Goal: Task Accomplishment & Management: Manage account settings

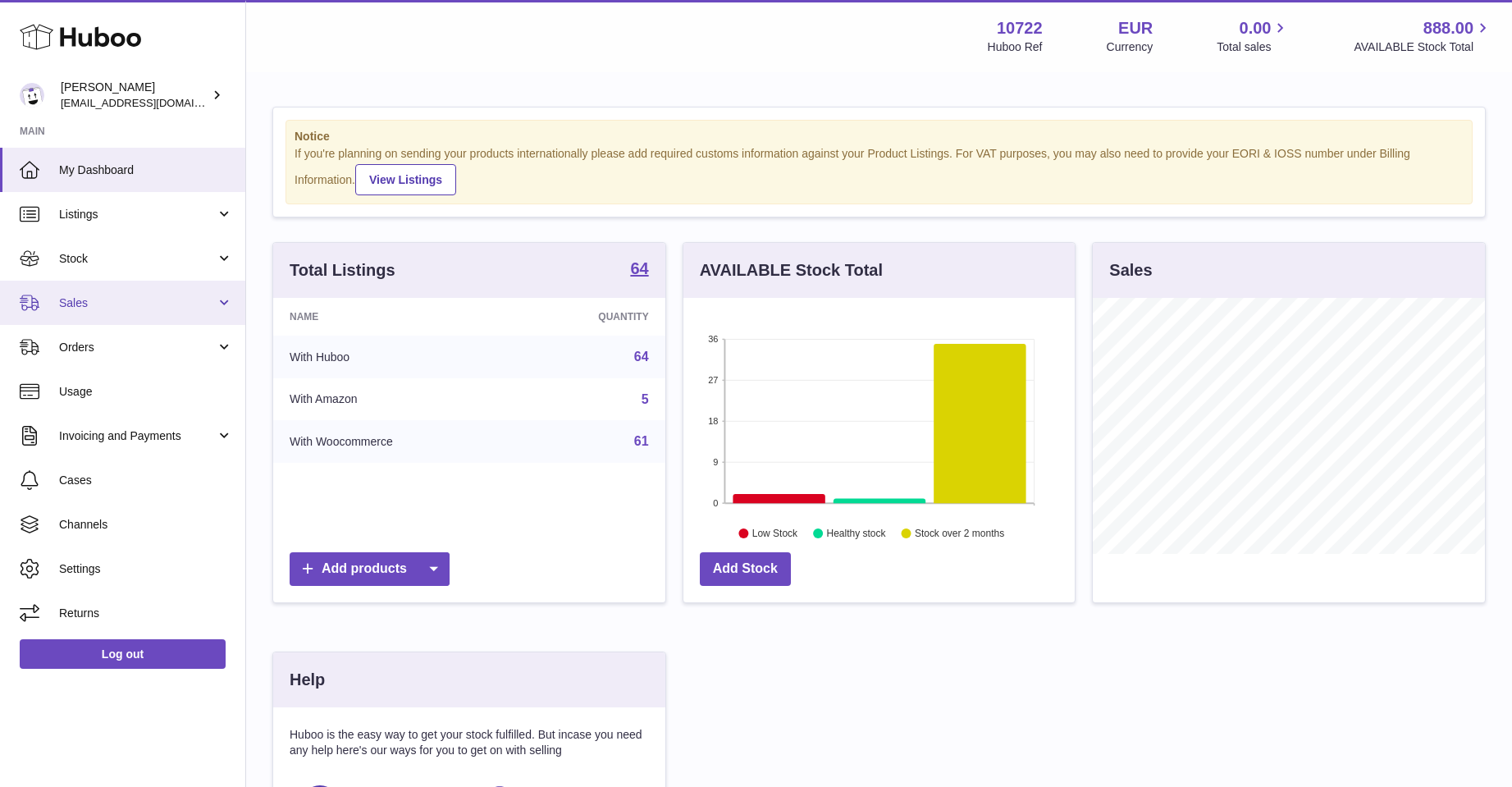
click at [92, 298] on span "Sales" at bounding box center [138, 303] width 157 height 15
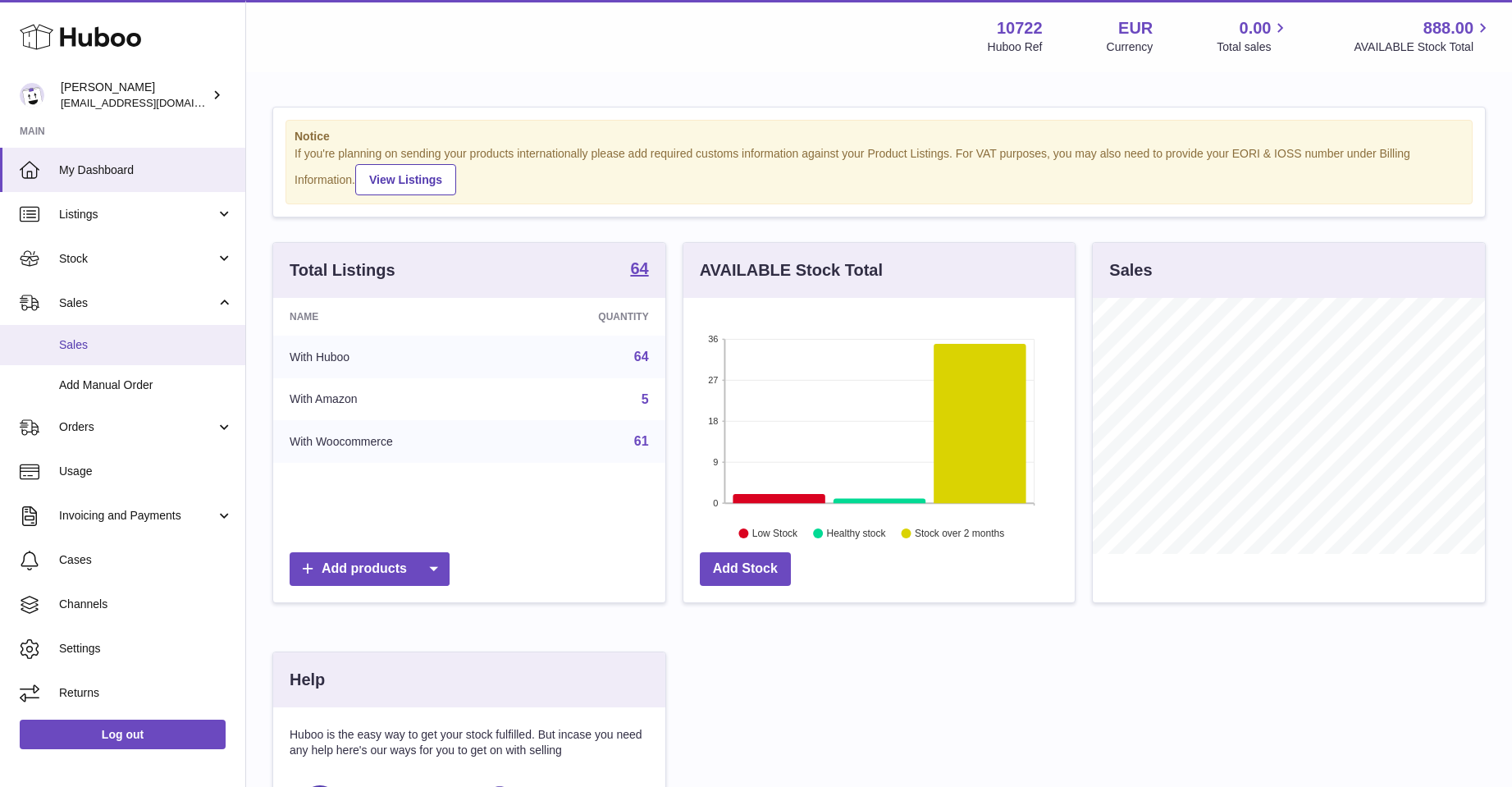
click at [84, 341] on span "Sales" at bounding box center [146, 345] width 174 height 15
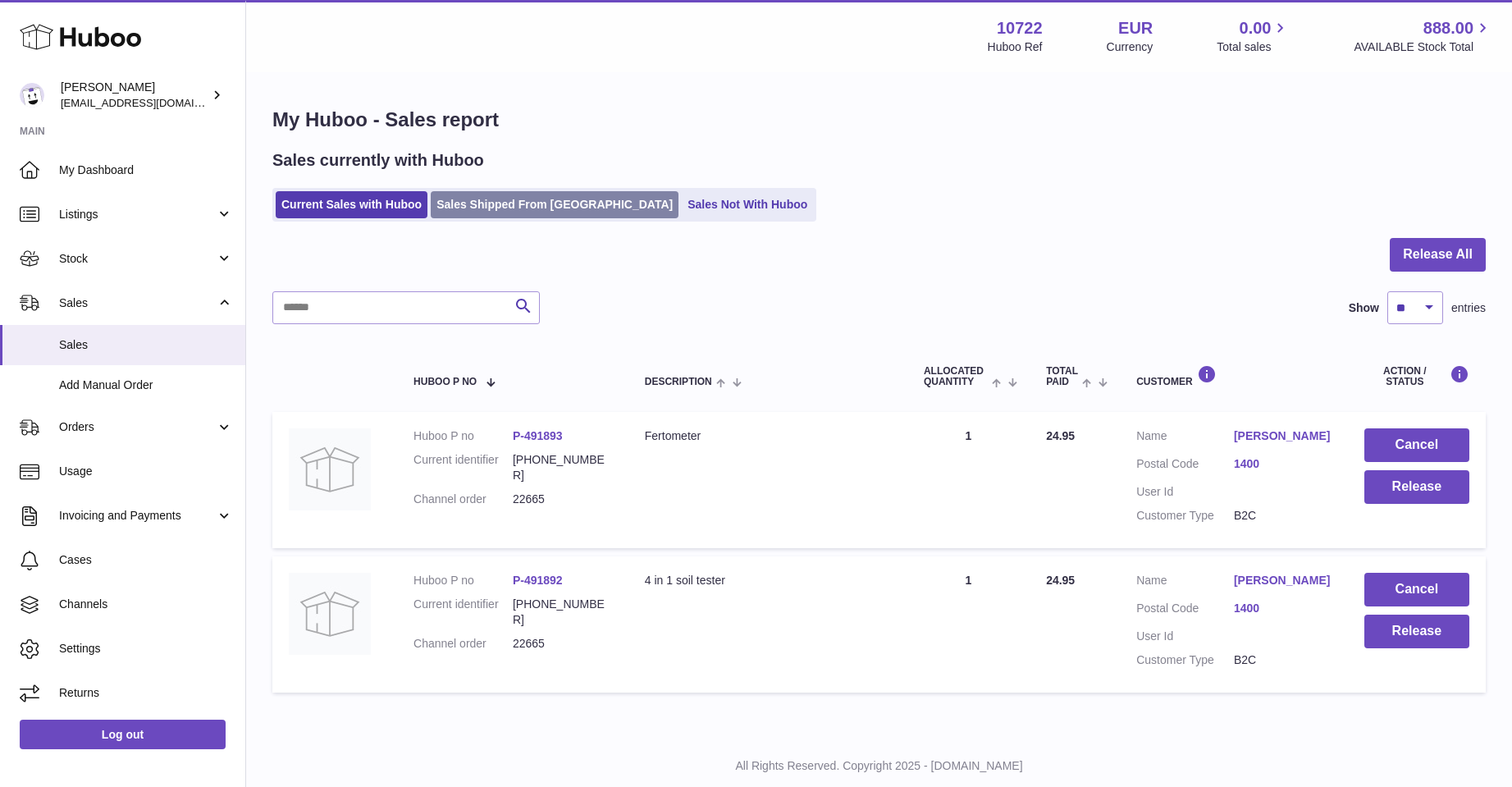
click at [512, 207] on link "Sales Shipped From [GEOGRAPHIC_DATA]" at bounding box center [554, 205] width 248 height 27
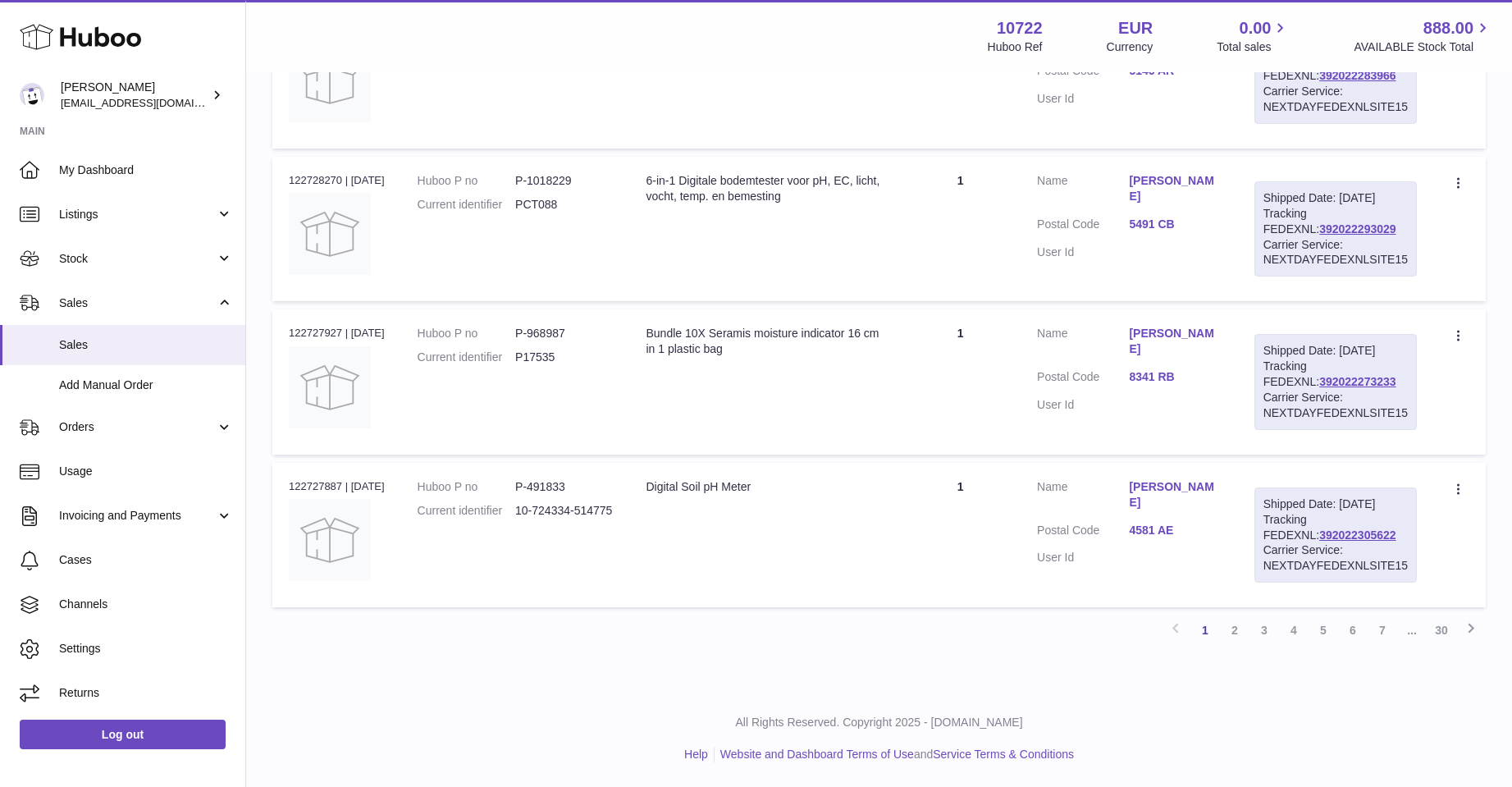
scroll to position [1459, 0]
click at [1237, 632] on link "2" at bounding box center [1235, 630] width 30 height 30
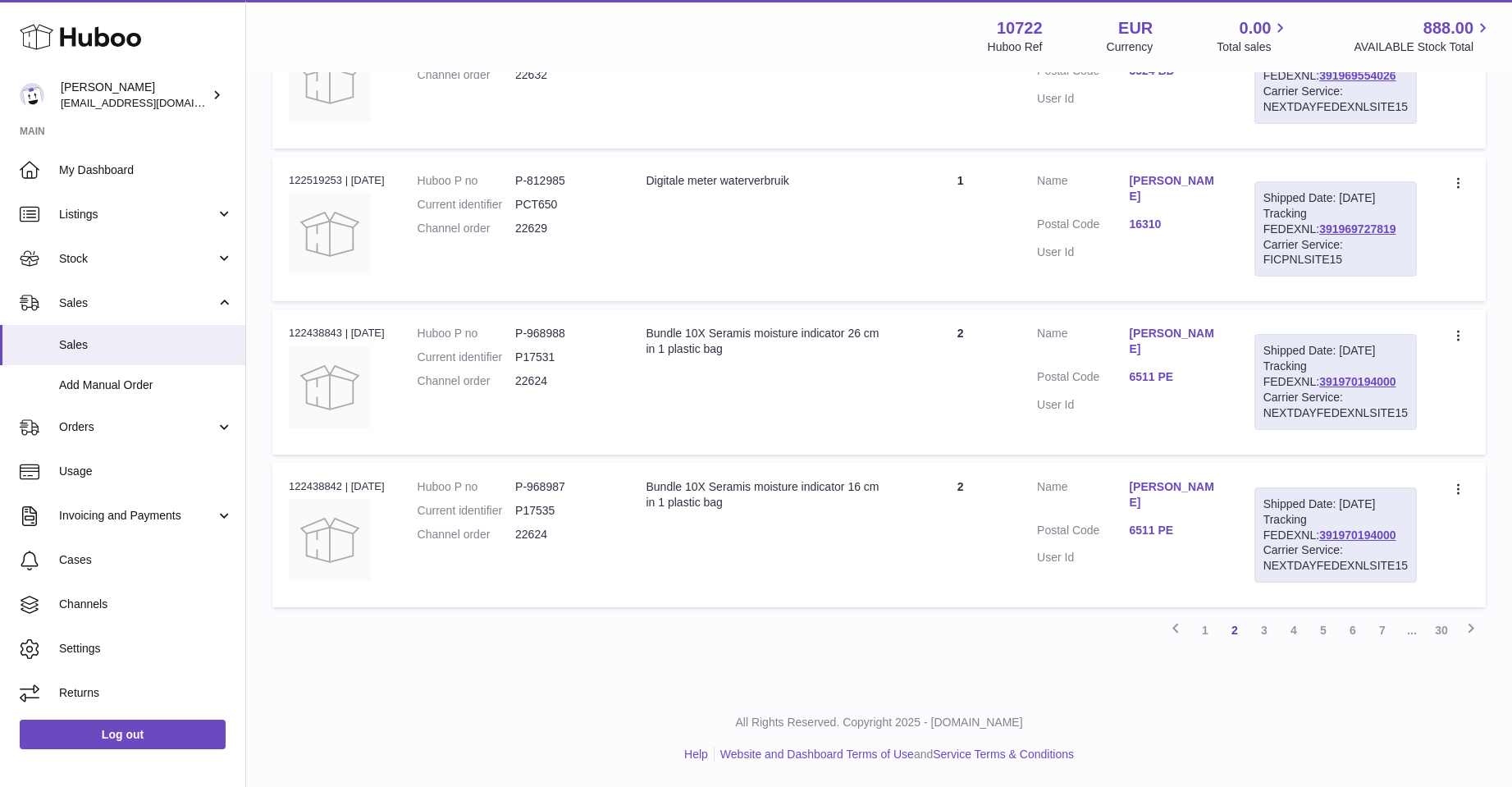
scroll to position [1459, 0]
click at [1260, 633] on link "3" at bounding box center [1264, 630] width 30 height 30
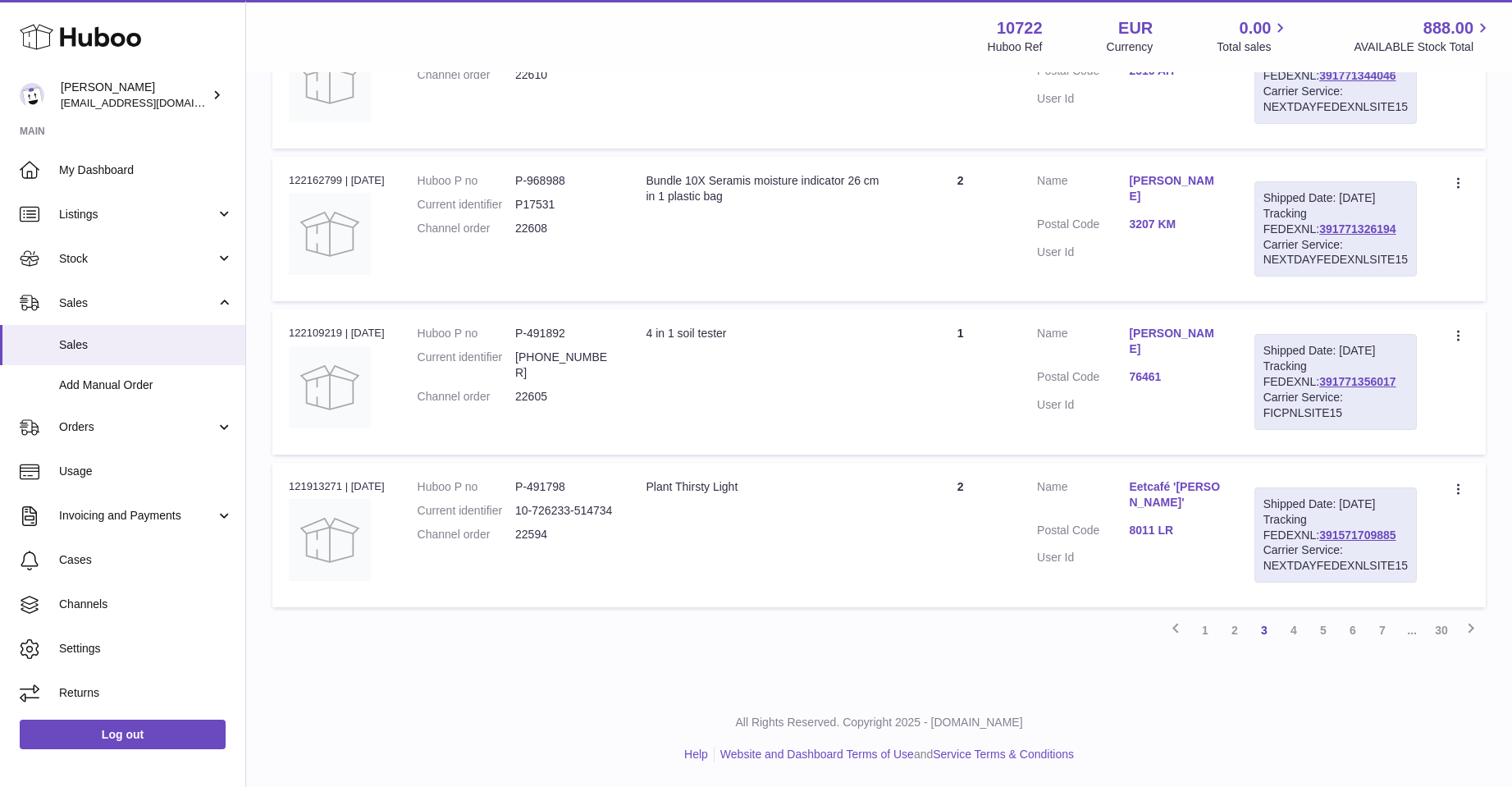
scroll to position [1335, 0]
click at [1290, 624] on link "4" at bounding box center [1293, 630] width 30 height 30
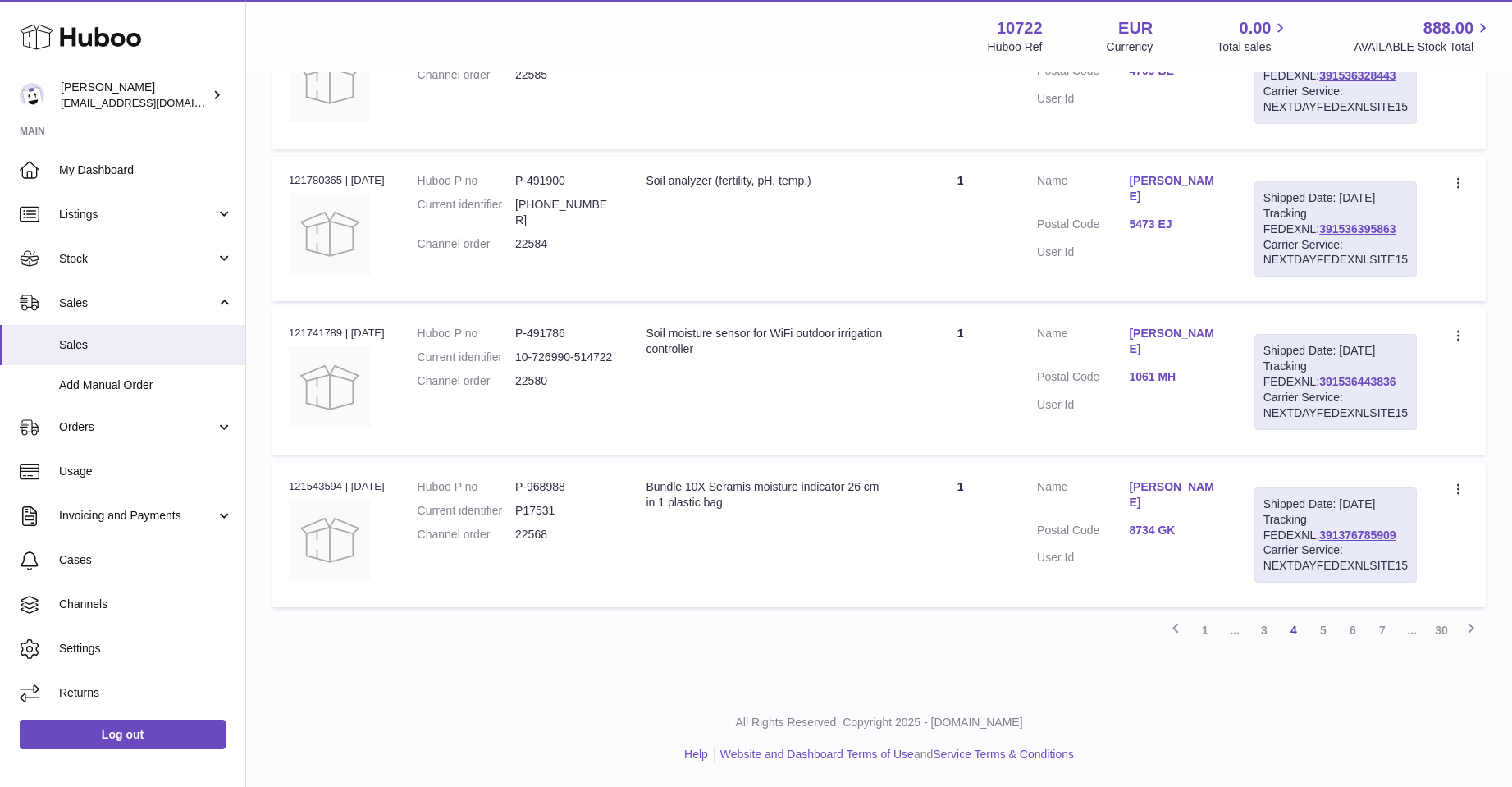
scroll to position [1459, 0]
click at [1322, 631] on link "5" at bounding box center [1323, 630] width 30 height 30
click at [1350, 626] on link "6" at bounding box center [1352, 630] width 30 height 30
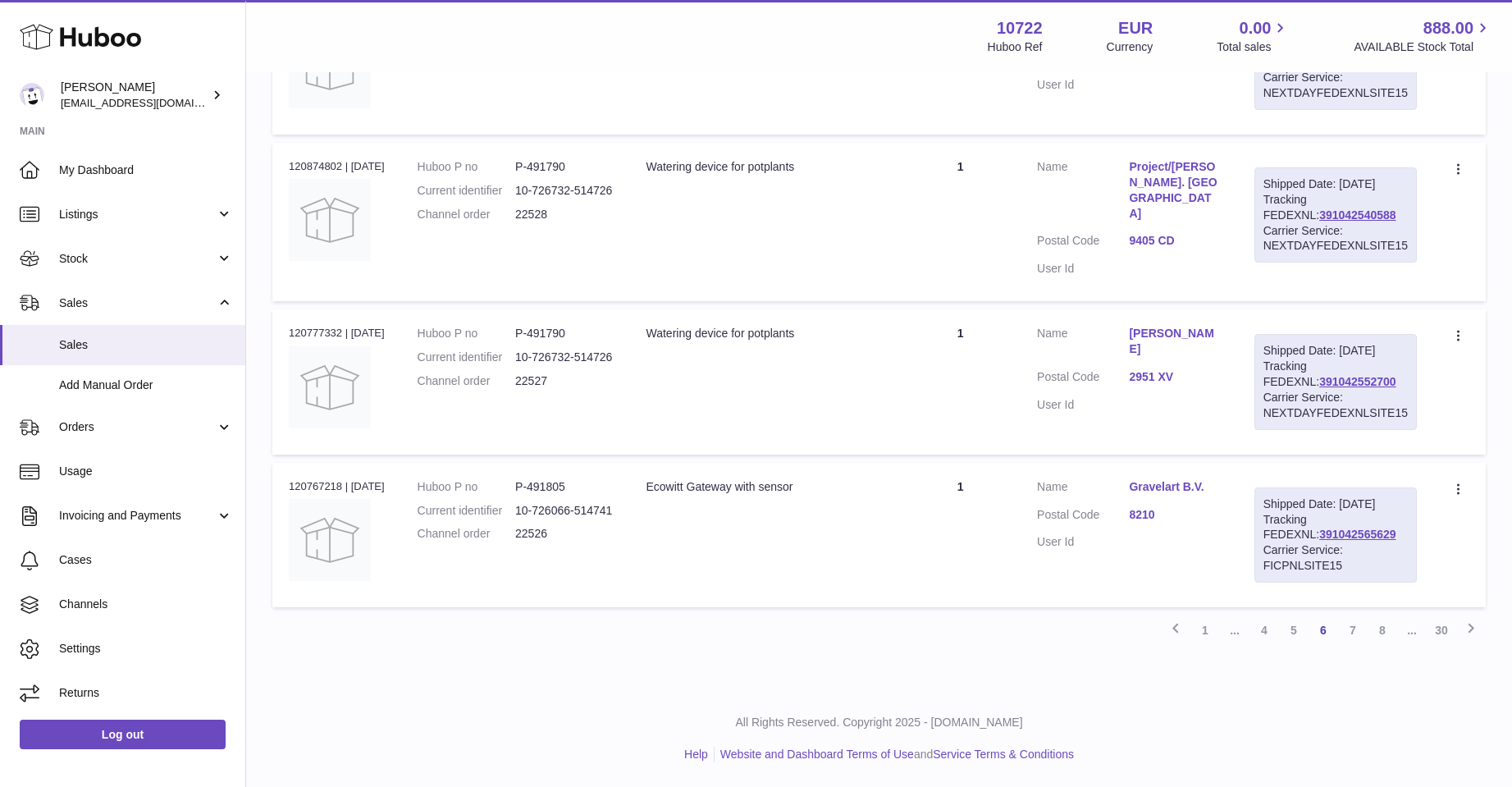
scroll to position [1459, 0]
click at [1350, 628] on link "7" at bounding box center [1352, 630] width 30 height 30
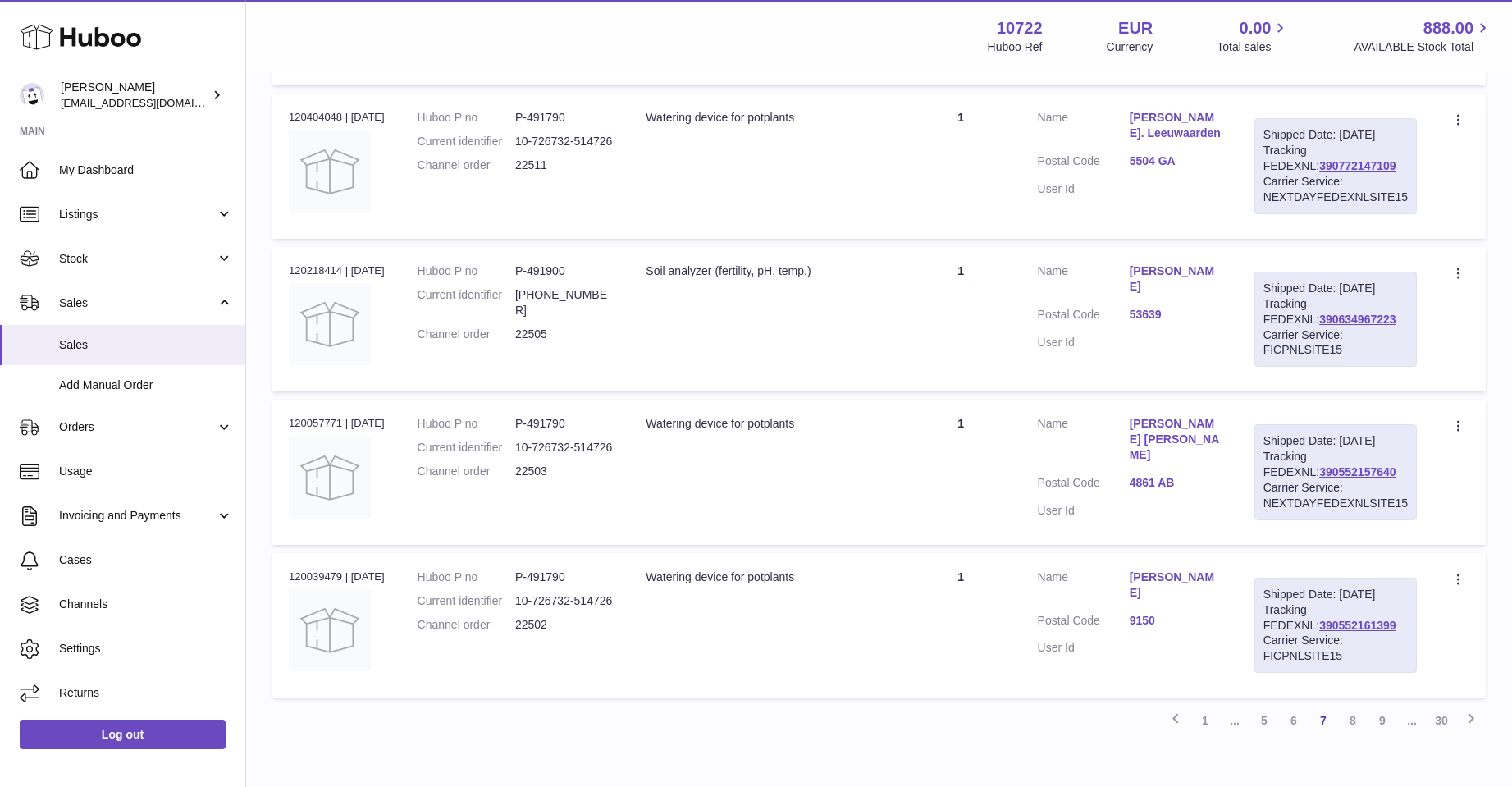
scroll to position [1303, 0]
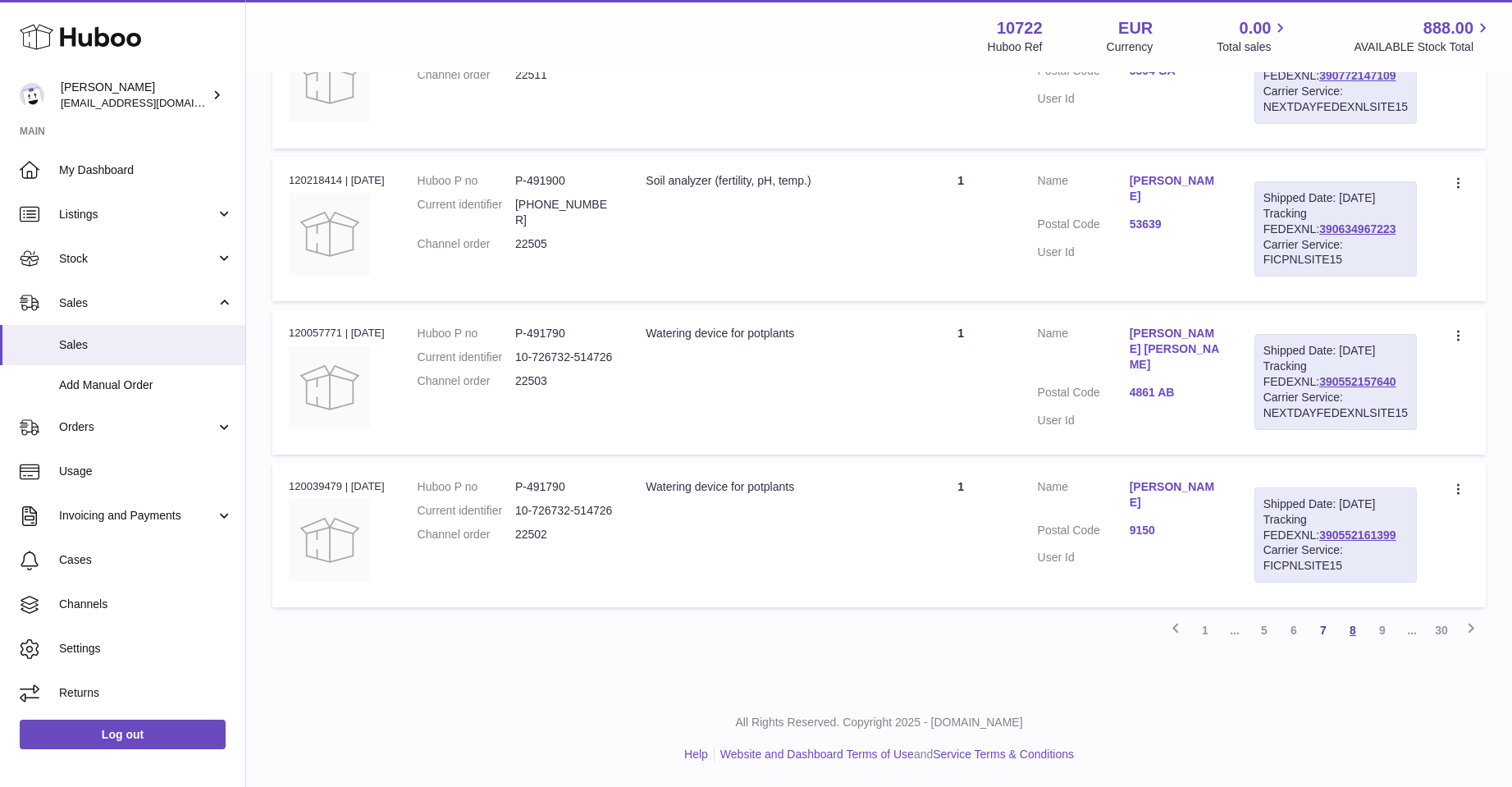
click at [1353, 626] on link "8" at bounding box center [1352, 630] width 30 height 30
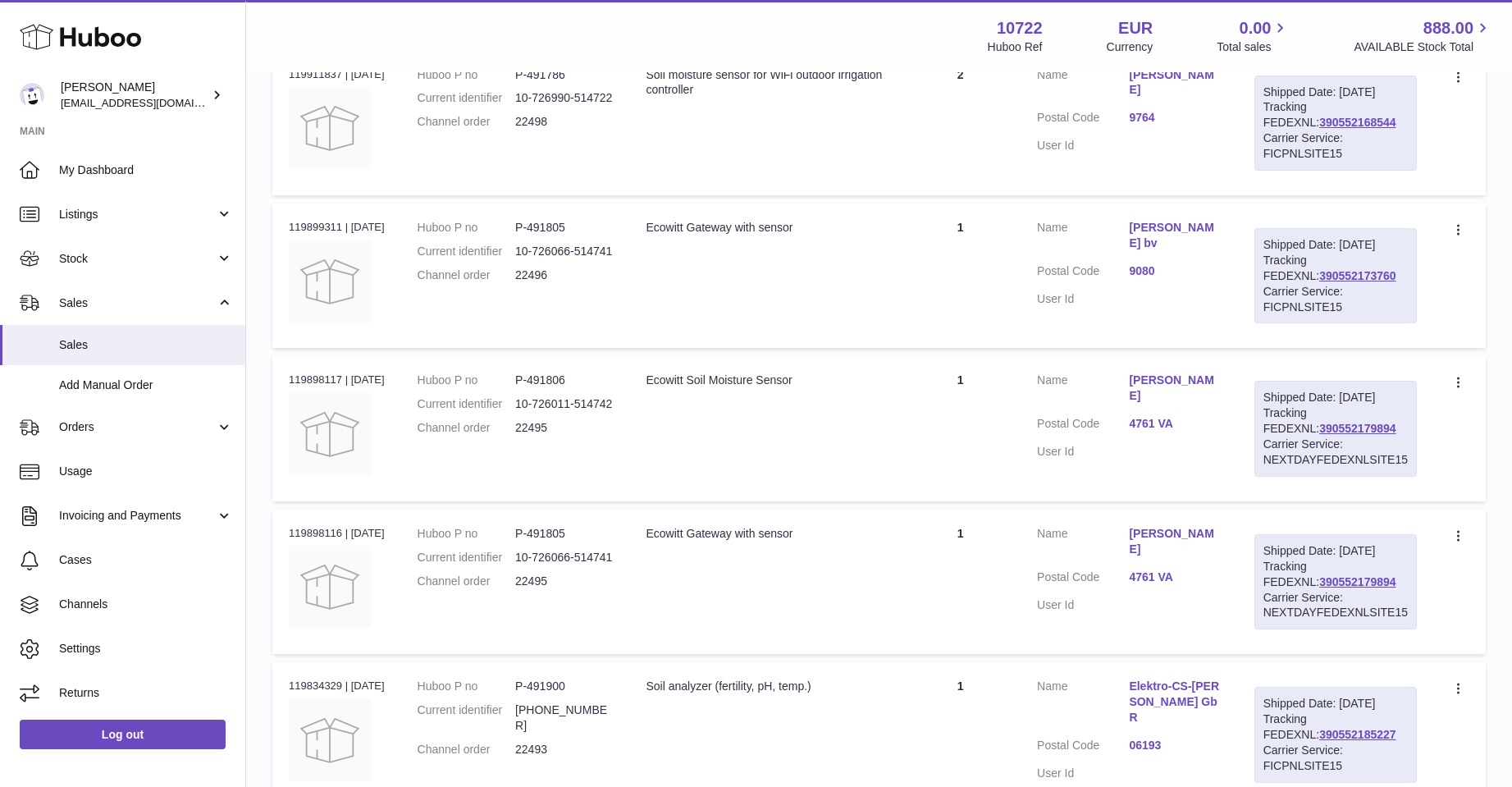
scroll to position [648, 0]
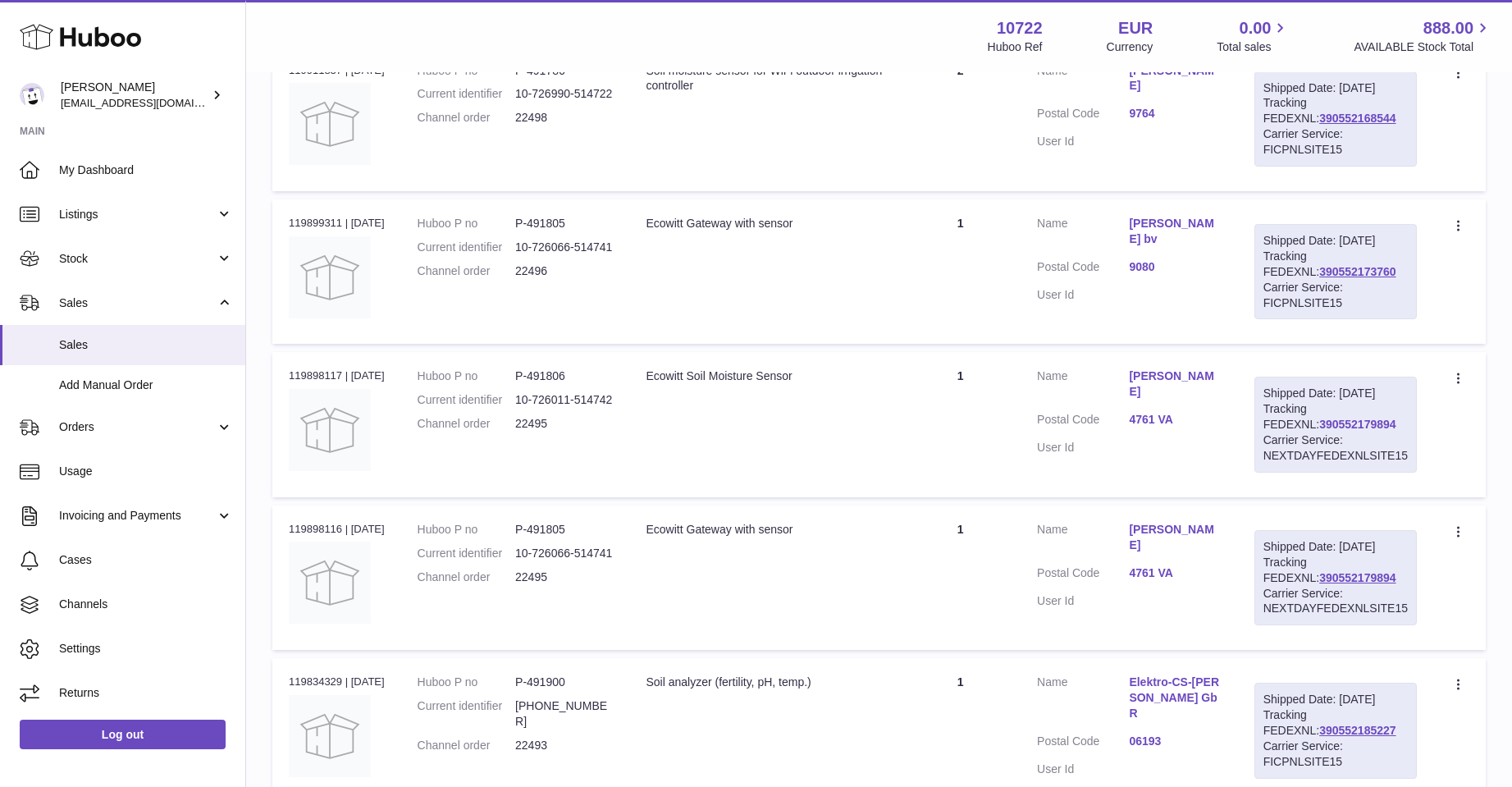
click at [1319, 419] on link "390552179894" at bounding box center [1357, 425] width 76 height 13
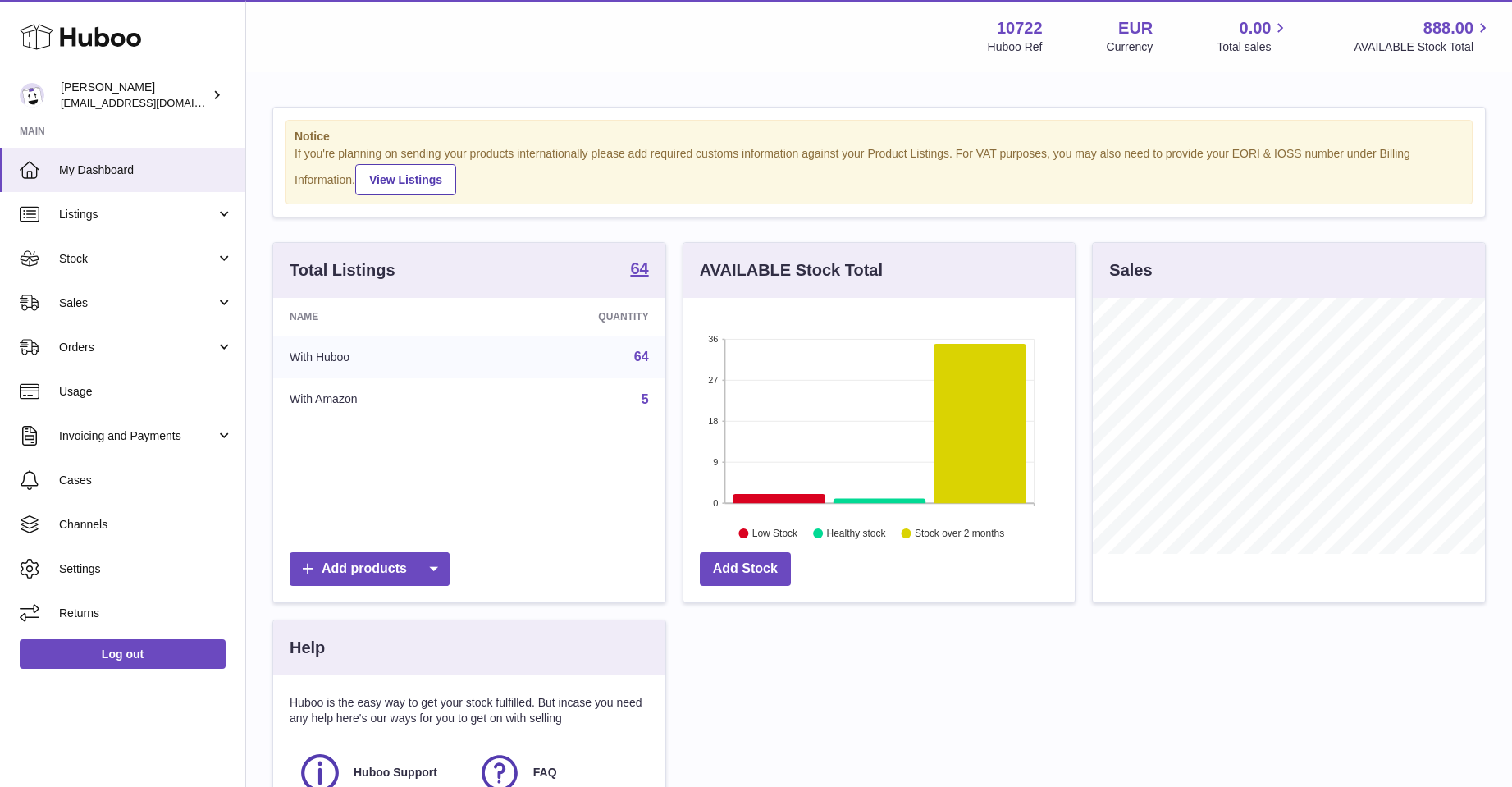
scroll to position [820710, 820140]
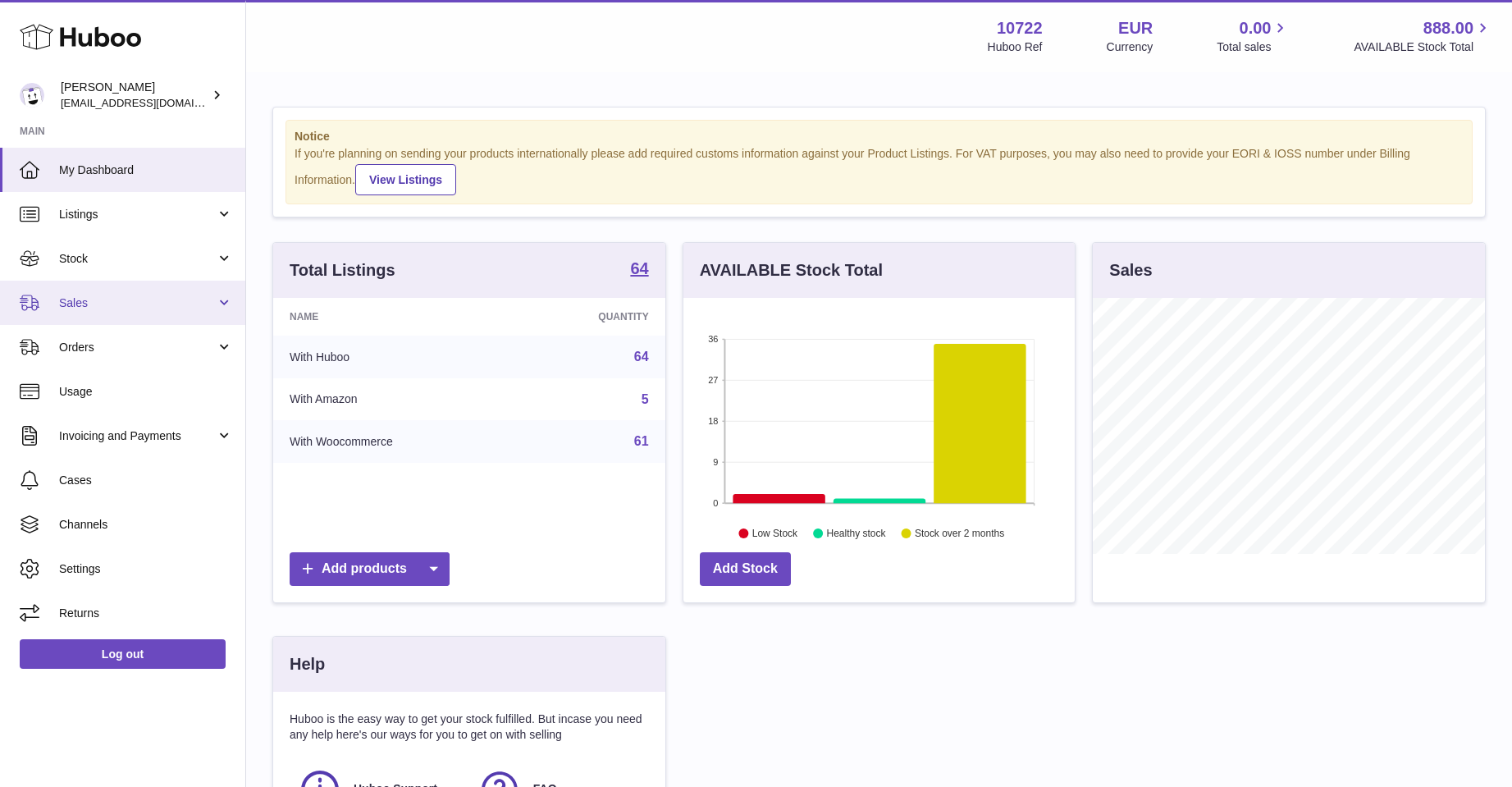
click at [76, 297] on span "Sales" at bounding box center [138, 303] width 157 height 15
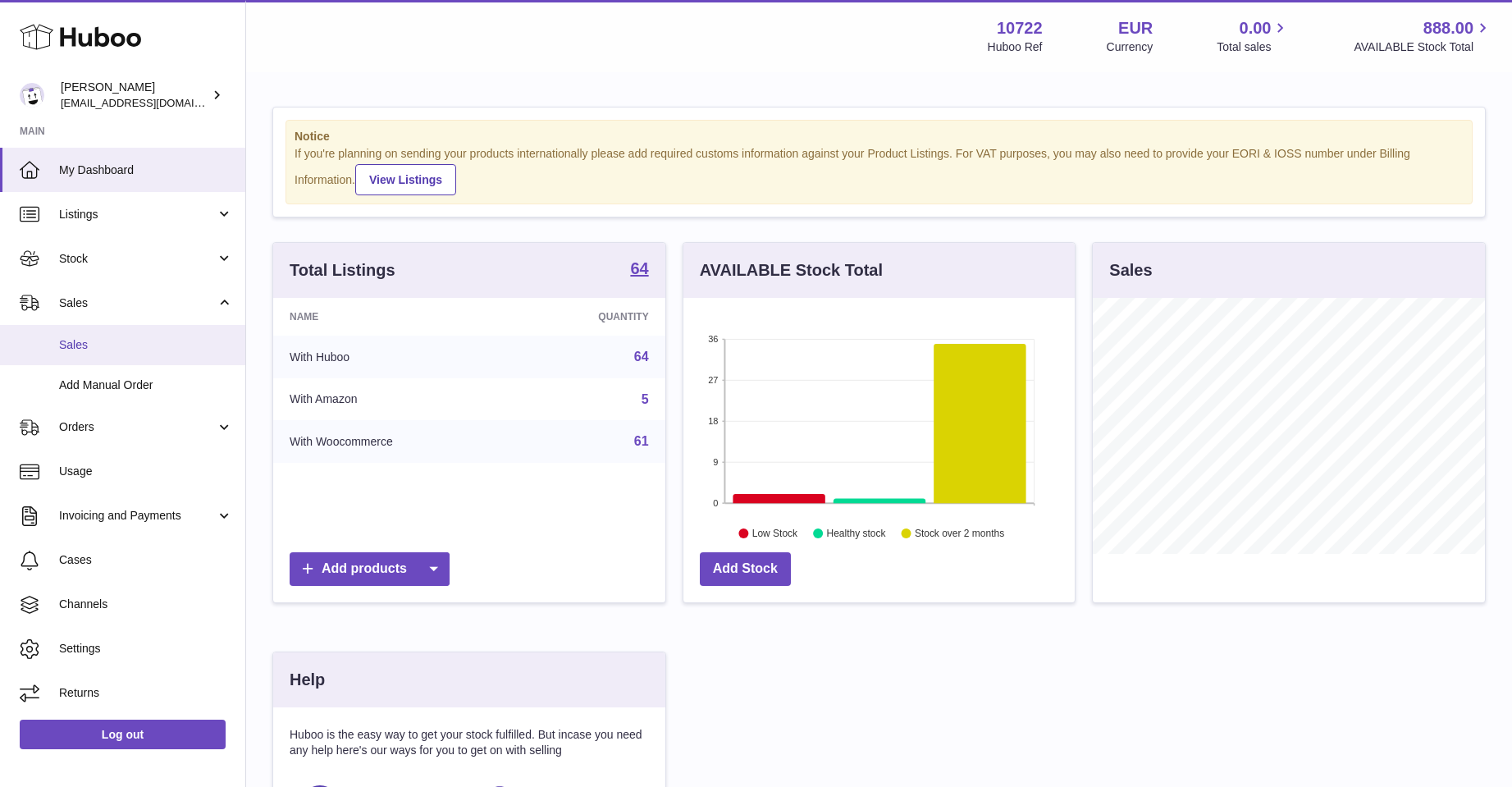
click at [89, 339] on span "Sales" at bounding box center [146, 345] width 174 height 15
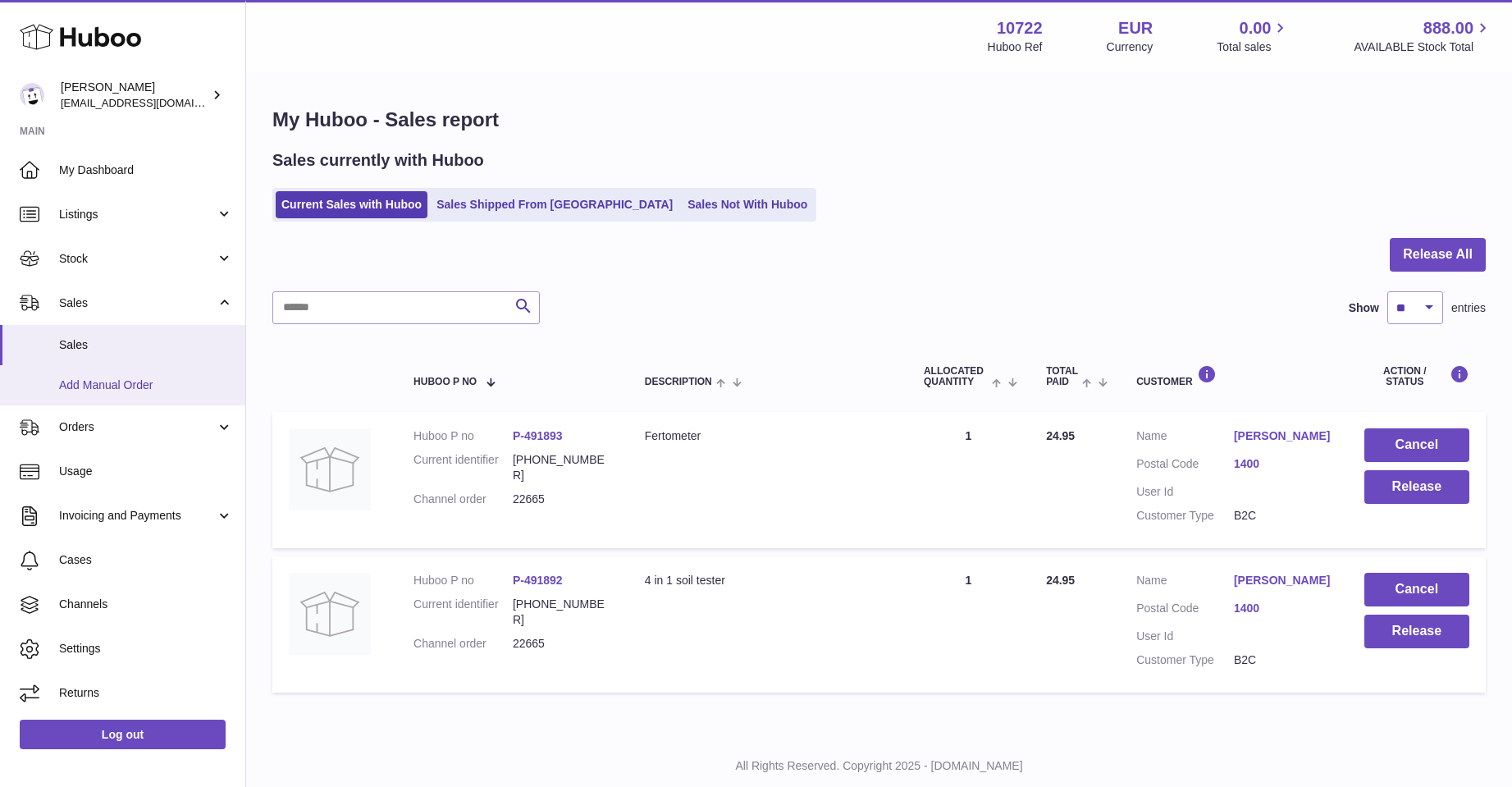
click at [94, 380] on span "Add Manual Order" at bounding box center [146, 385] width 174 height 15
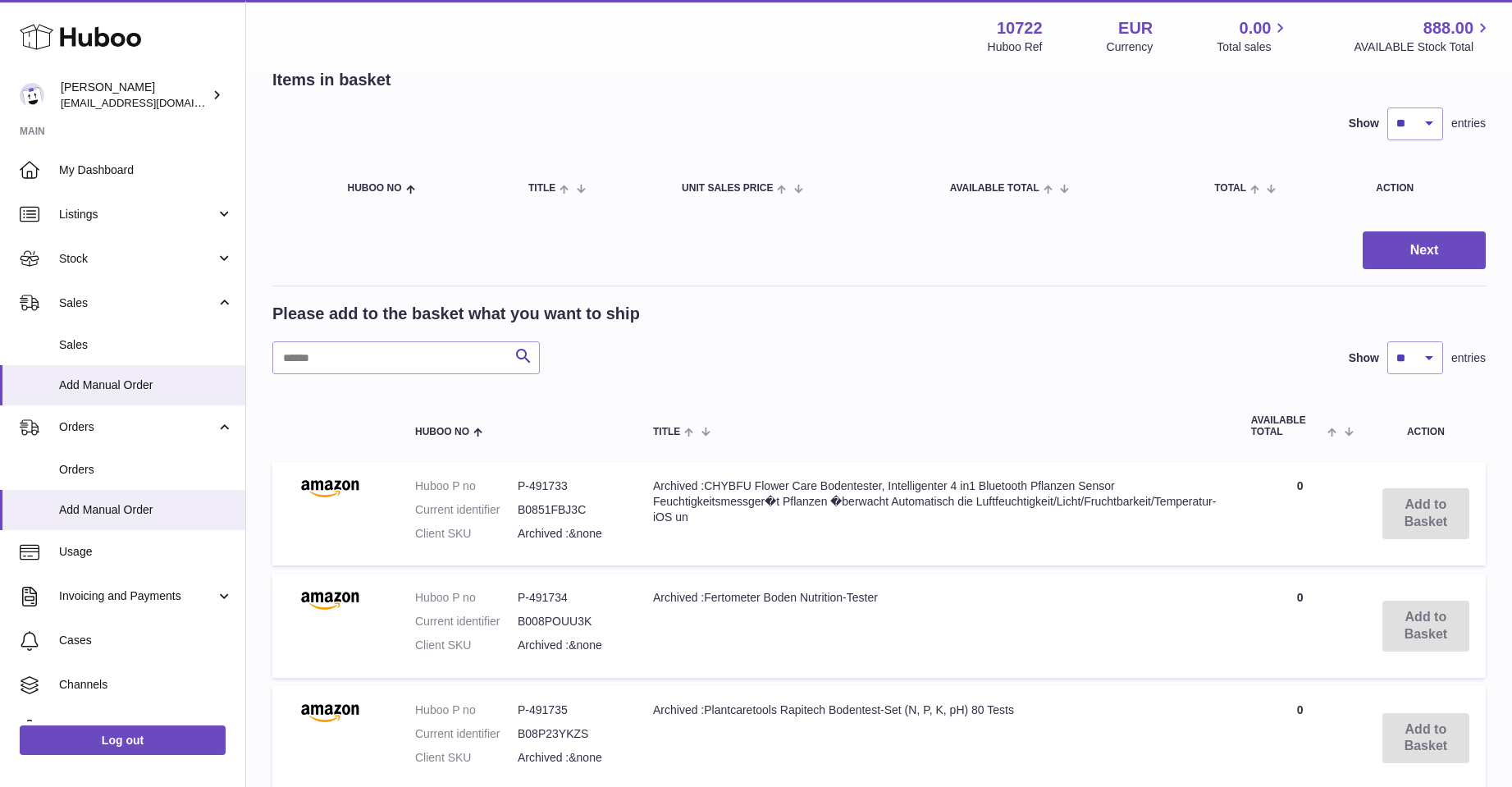
scroll to position [82, 0]
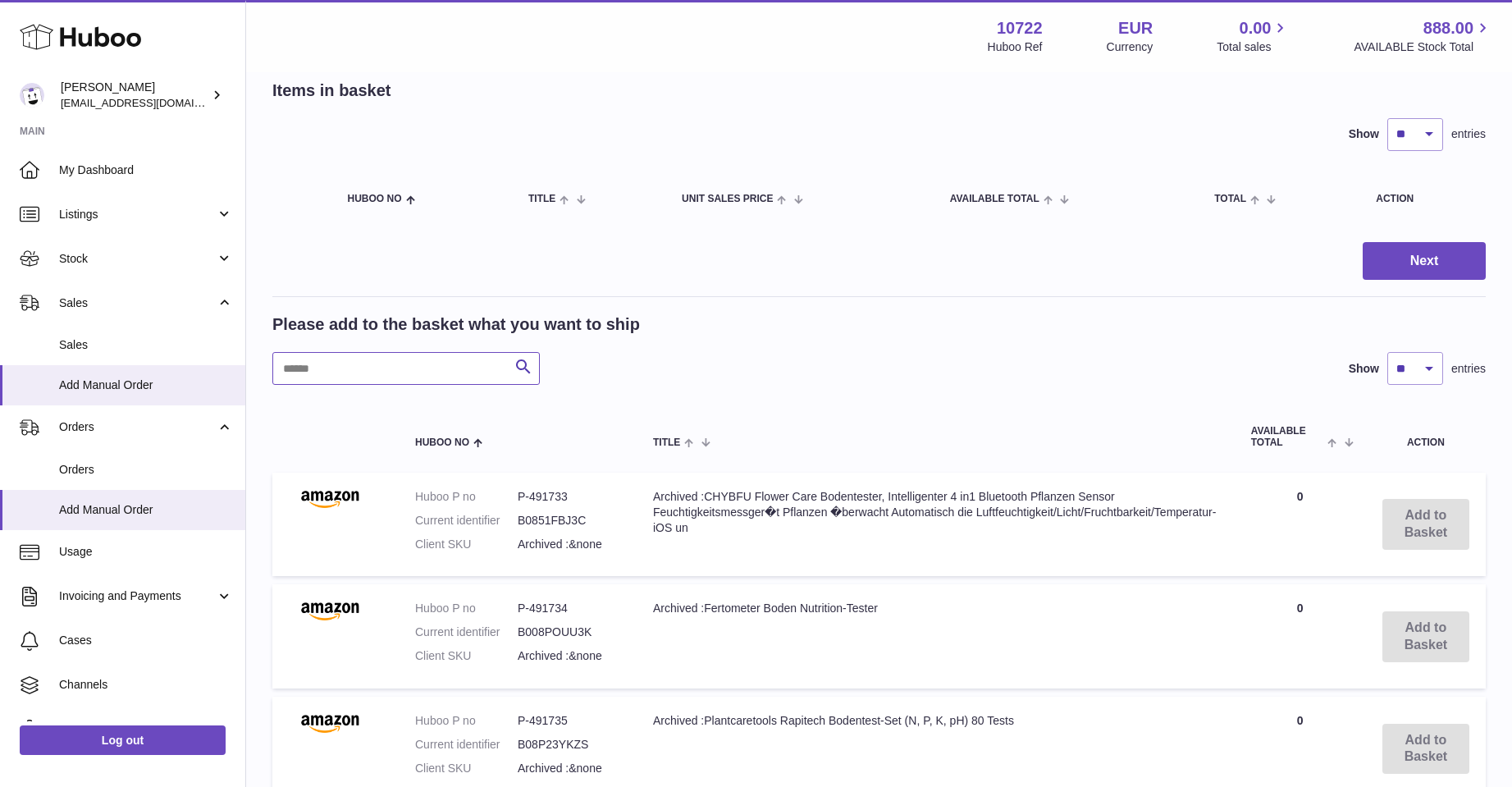
click at [379, 369] on input "text" at bounding box center [406, 368] width 268 height 33
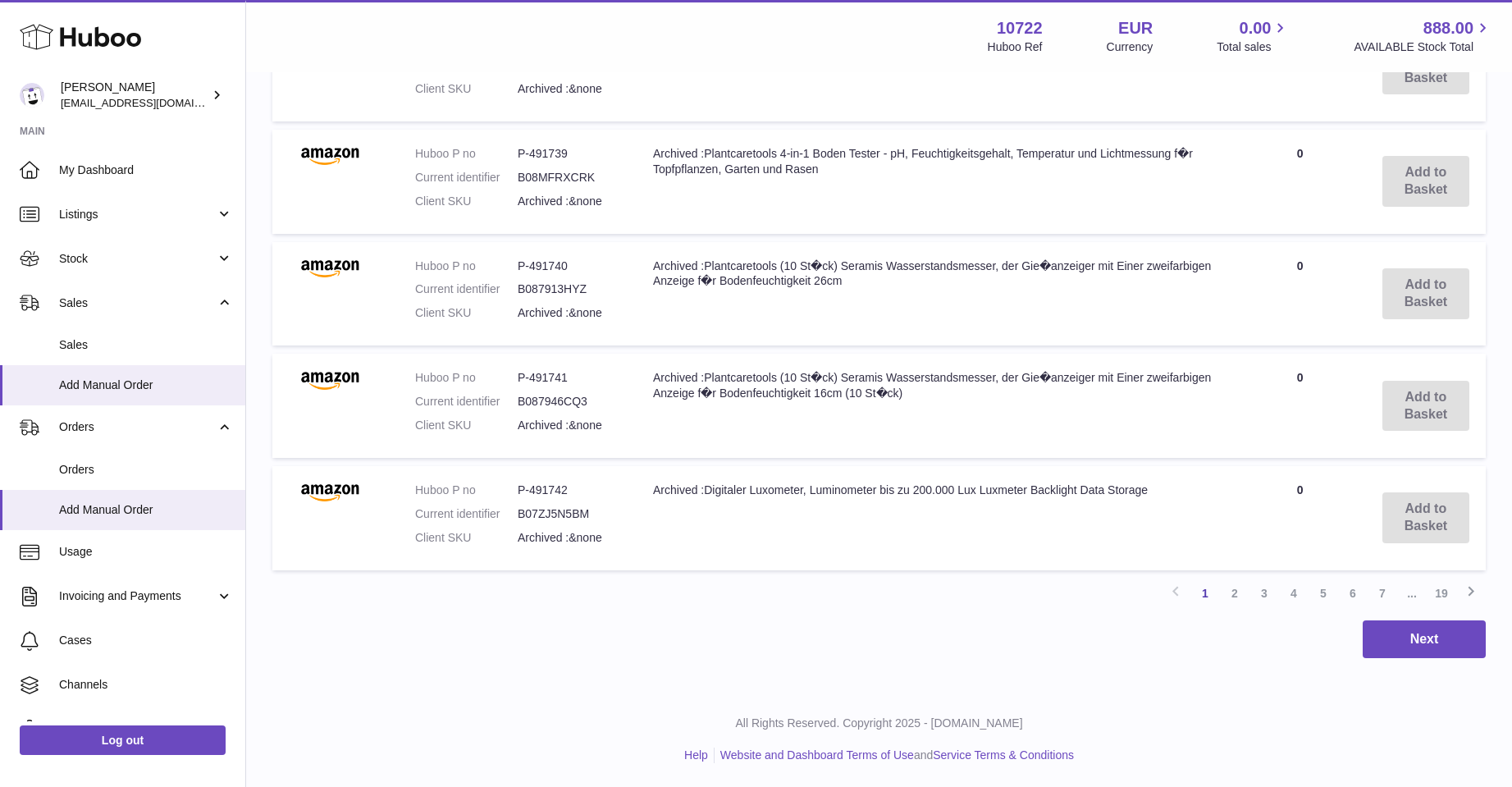
scroll to position [1100, 0]
click at [1232, 593] on link "2" at bounding box center [1235, 592] width 30 height 30
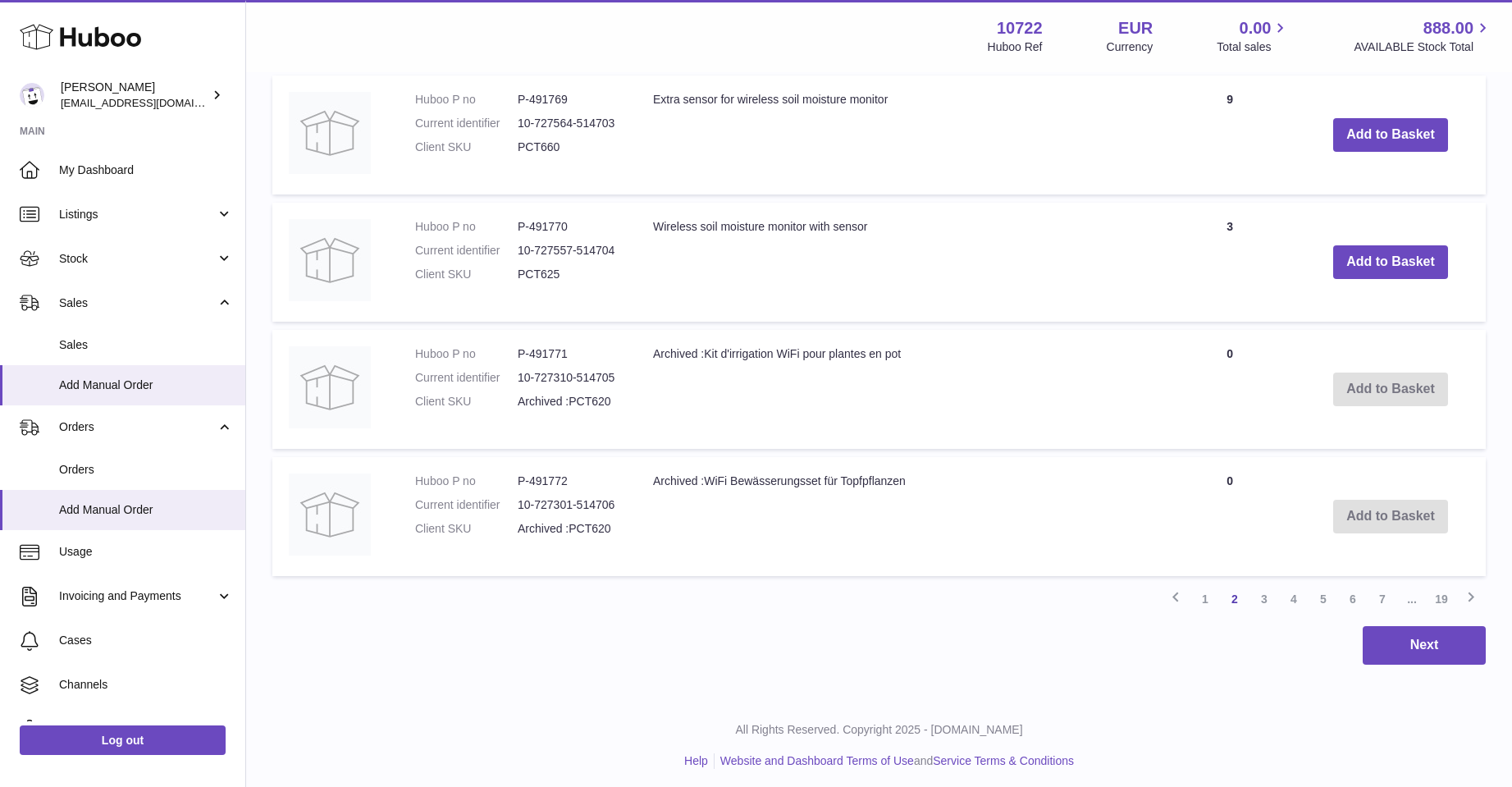
scroll to position [1249, 0]
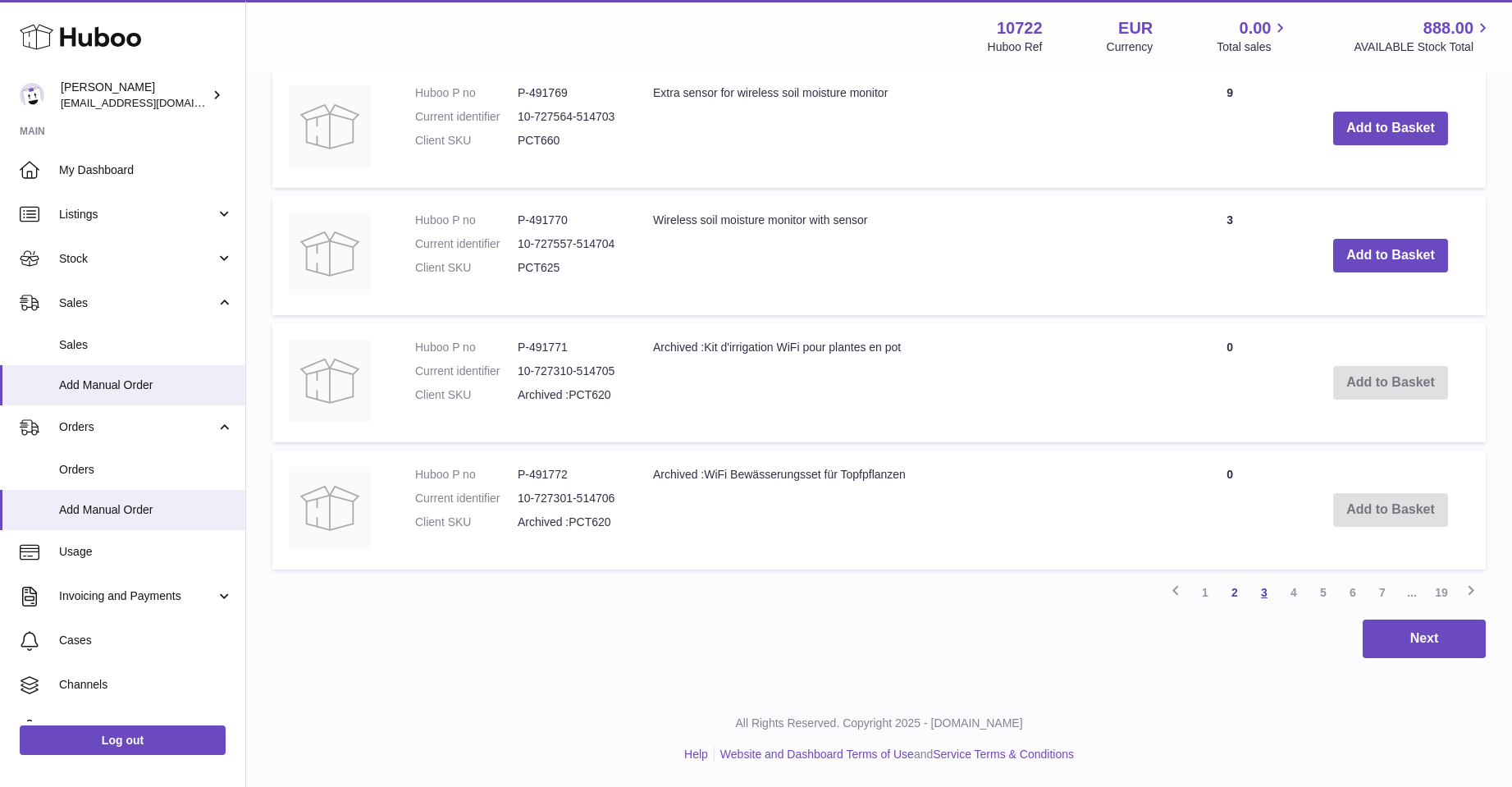
click at [1260, 590] on link "3" at bounding box center [1264, 592] width 30 height 30
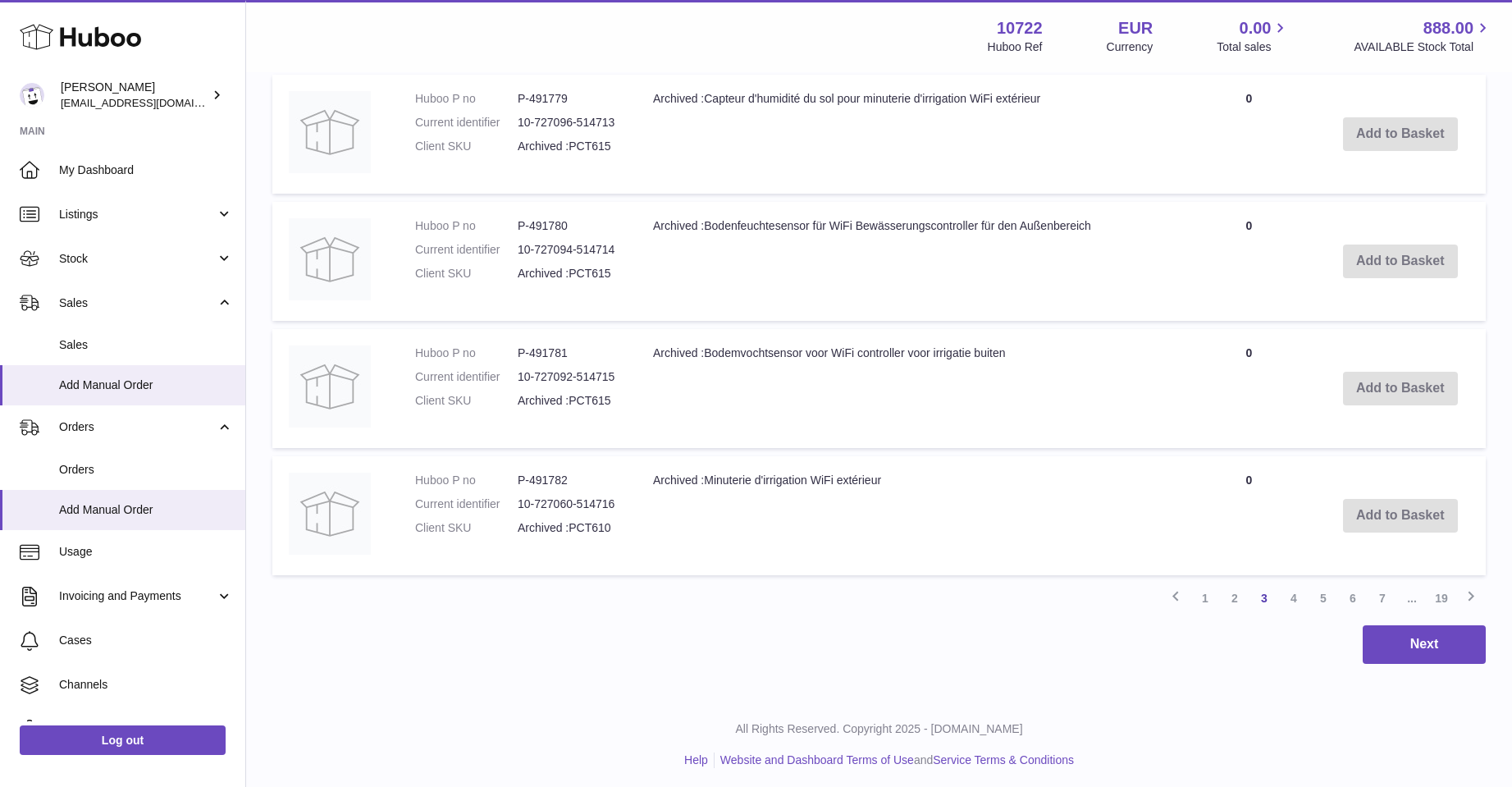
scroll to position [1249, 0]
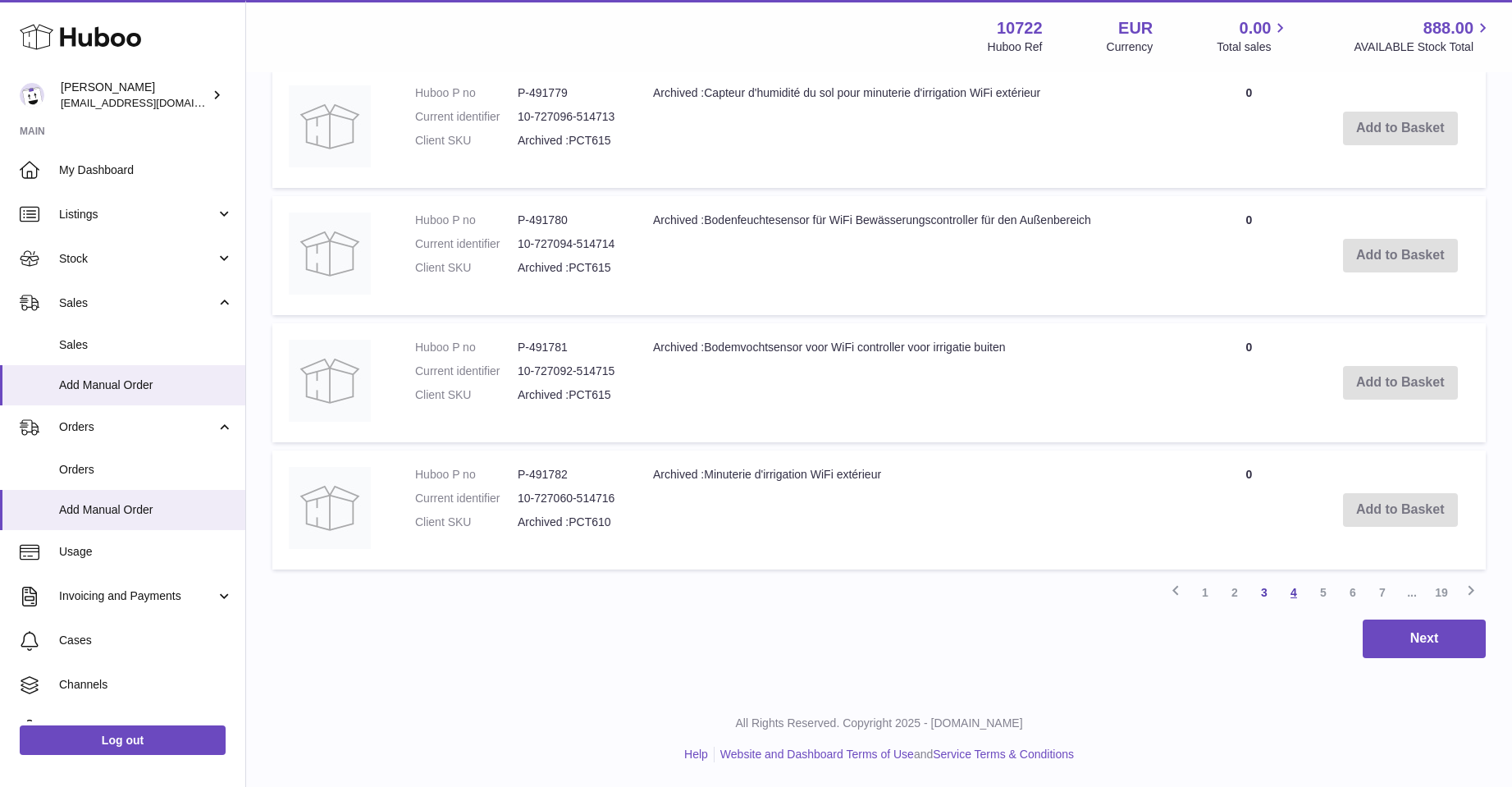
click at [1294, 587] on link "4" at bounding box center [1293, 592] width 30 height 30
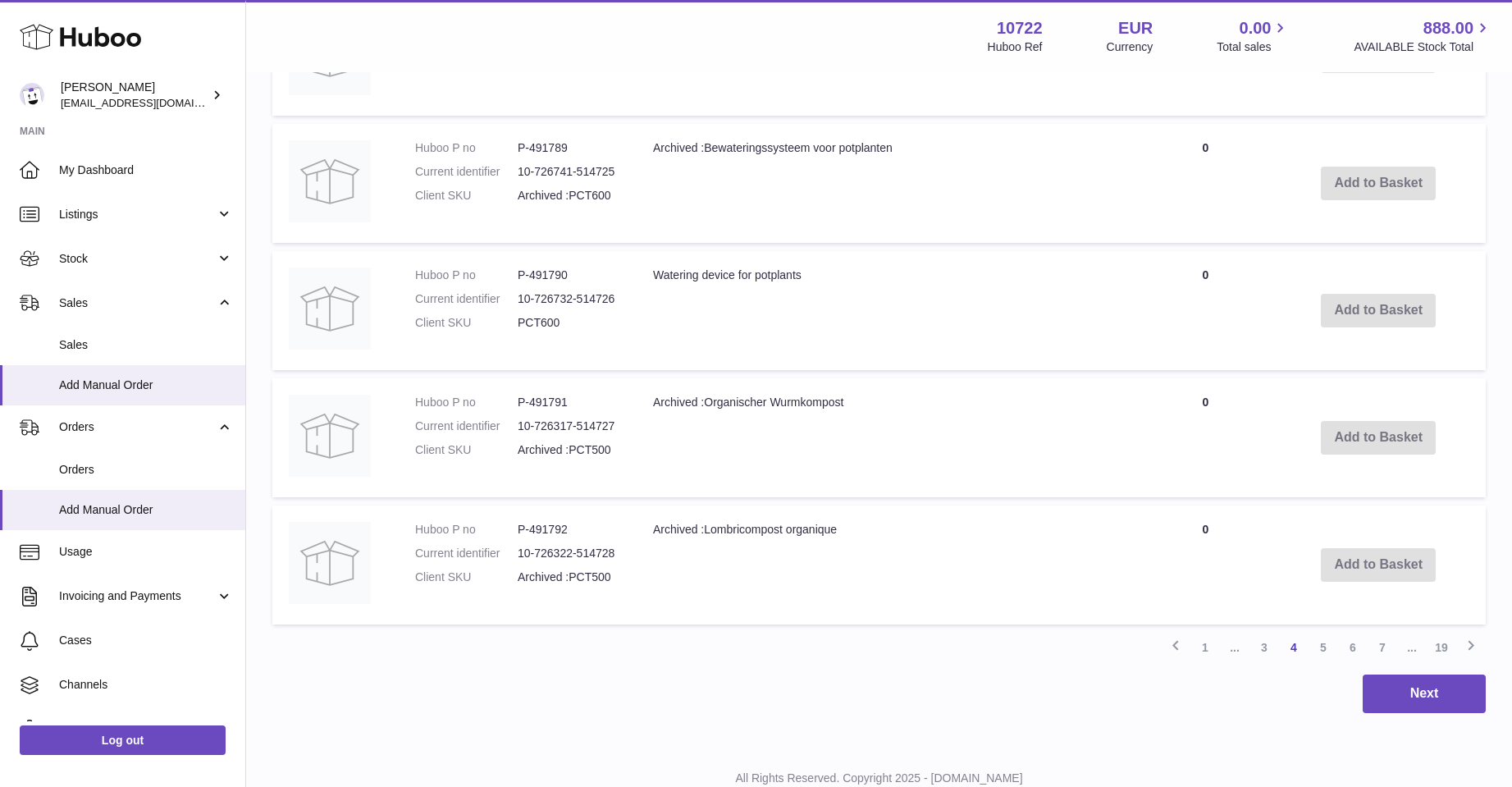
scroll to position [1223, 0]
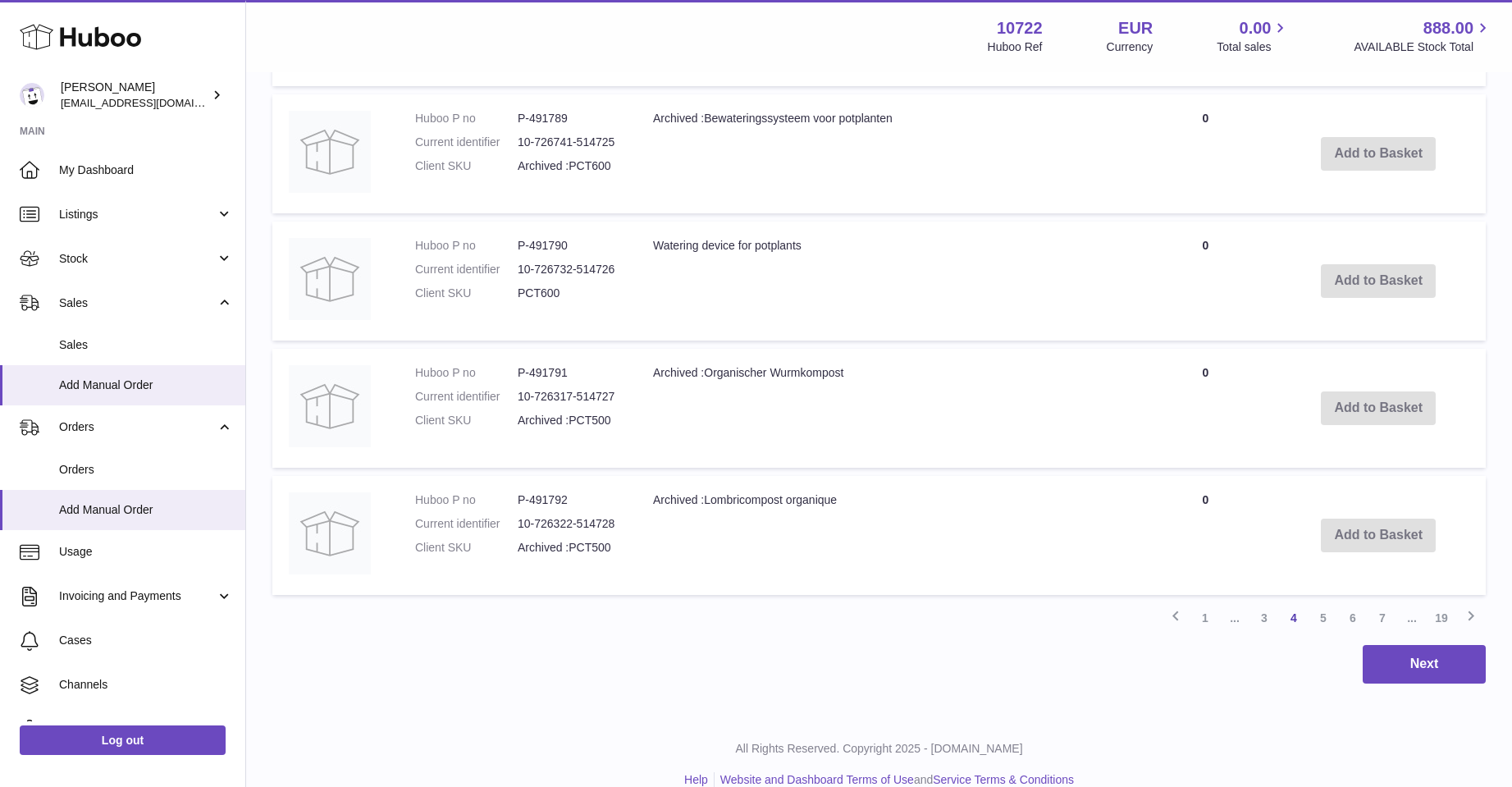
click at [1324, 614] on link "5" at bounding box center [1323, 618] width 30 height 30
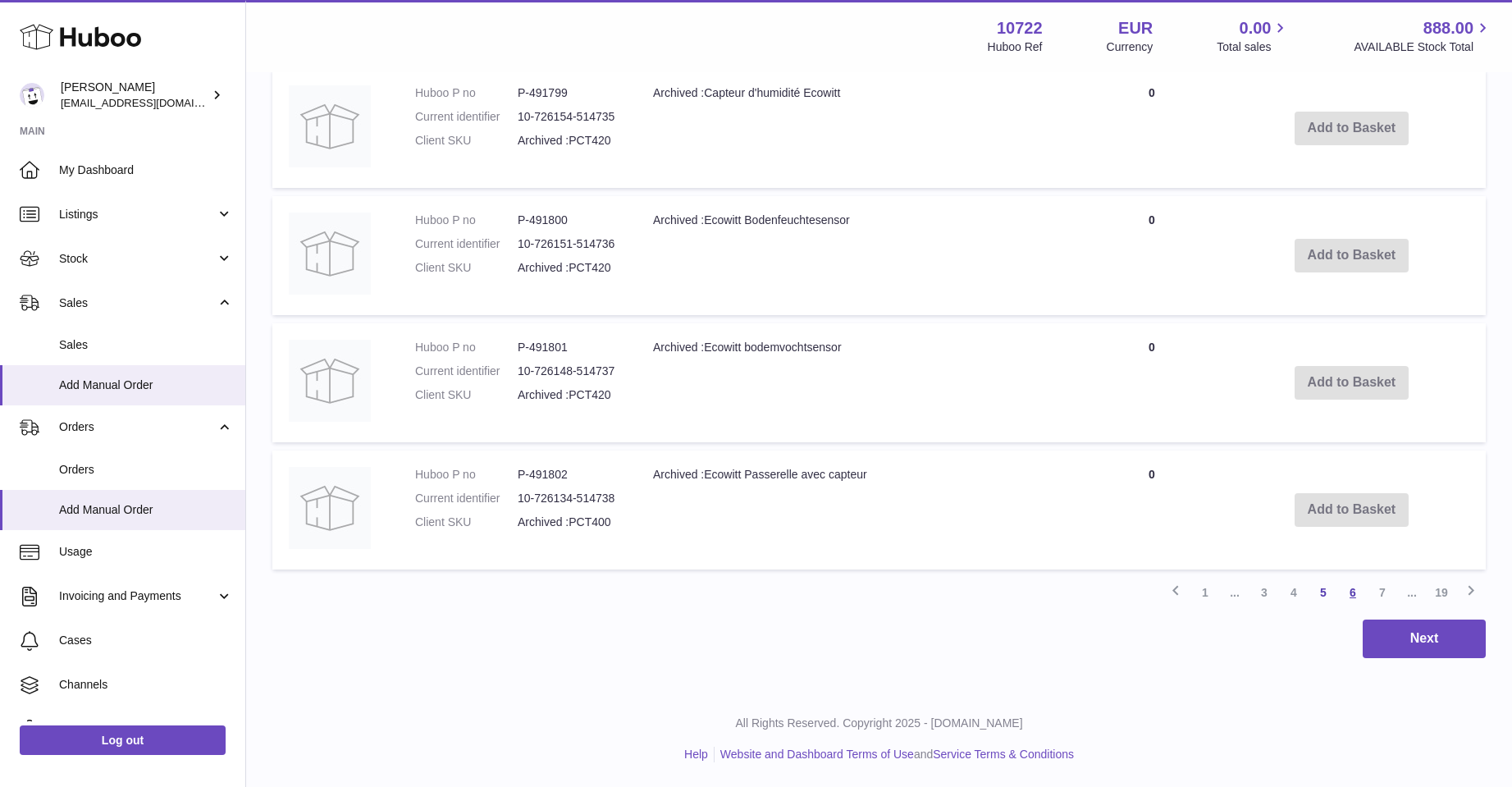
click at [1352, 595] on link "6" at bounding box center [1352, 592] width 30 height 30
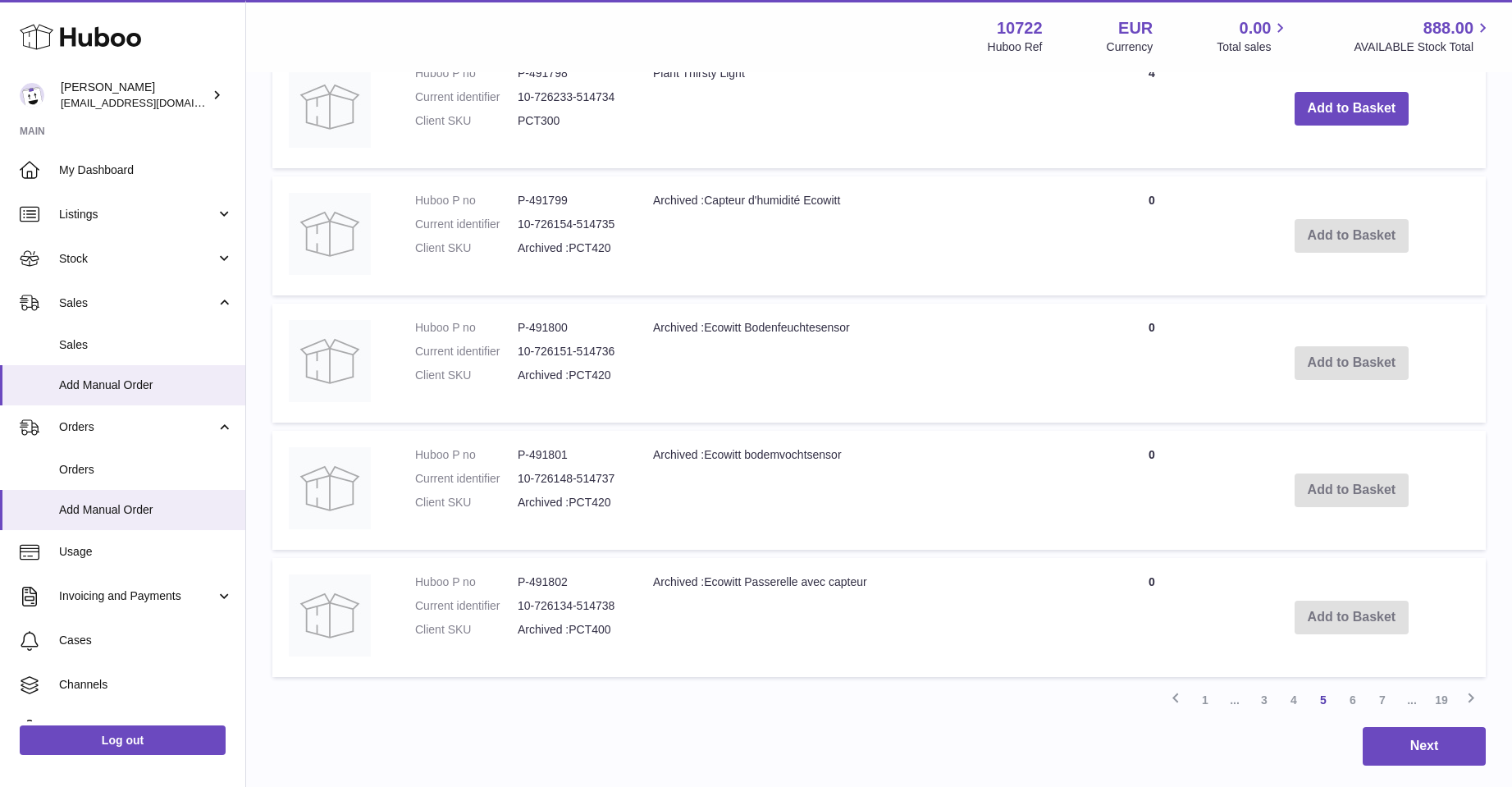
scroll to position [1223, 0]
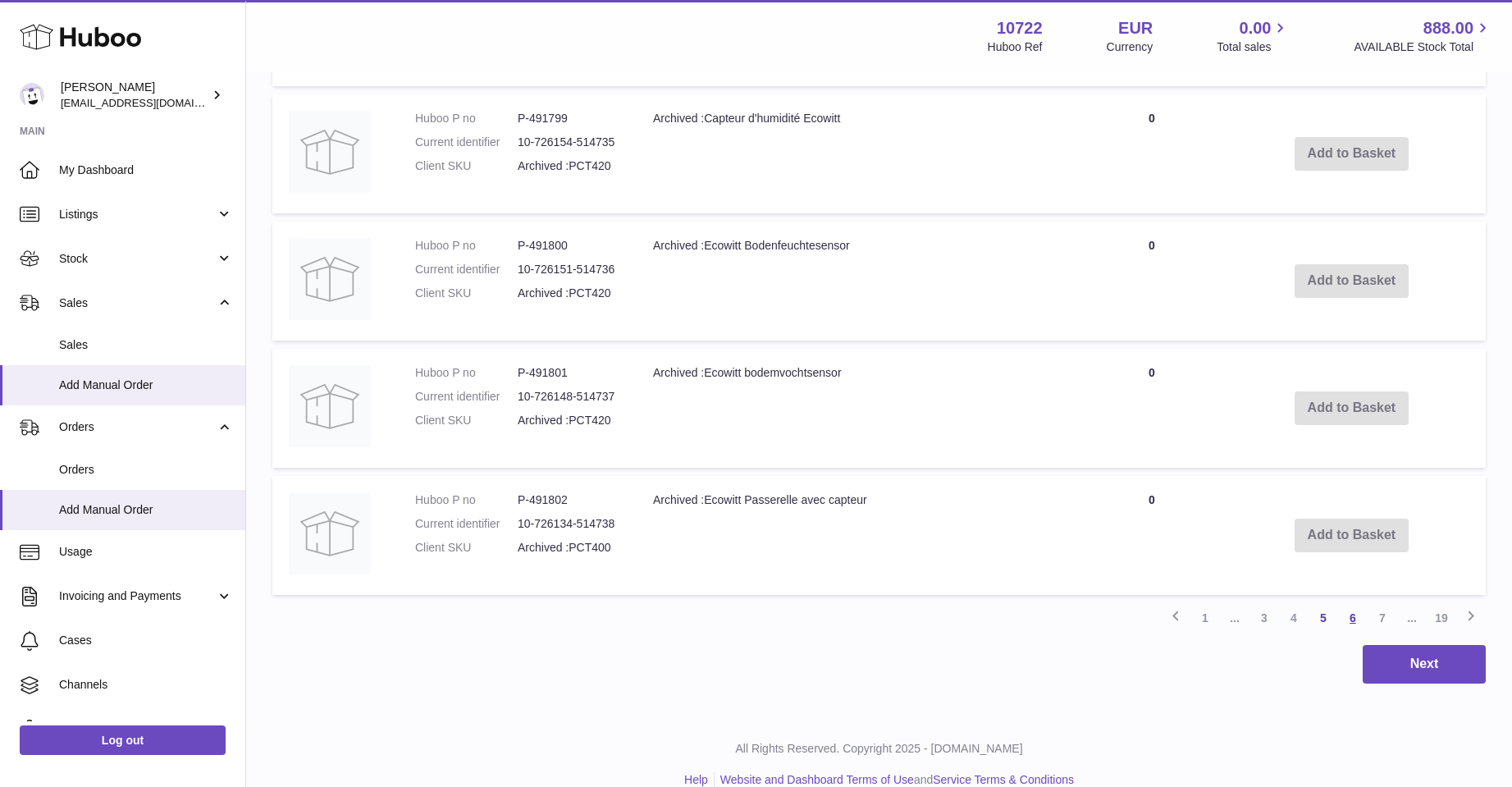
click at [1351, 611] on link "6" at bounding box center [1352, 618] width 30 height 30
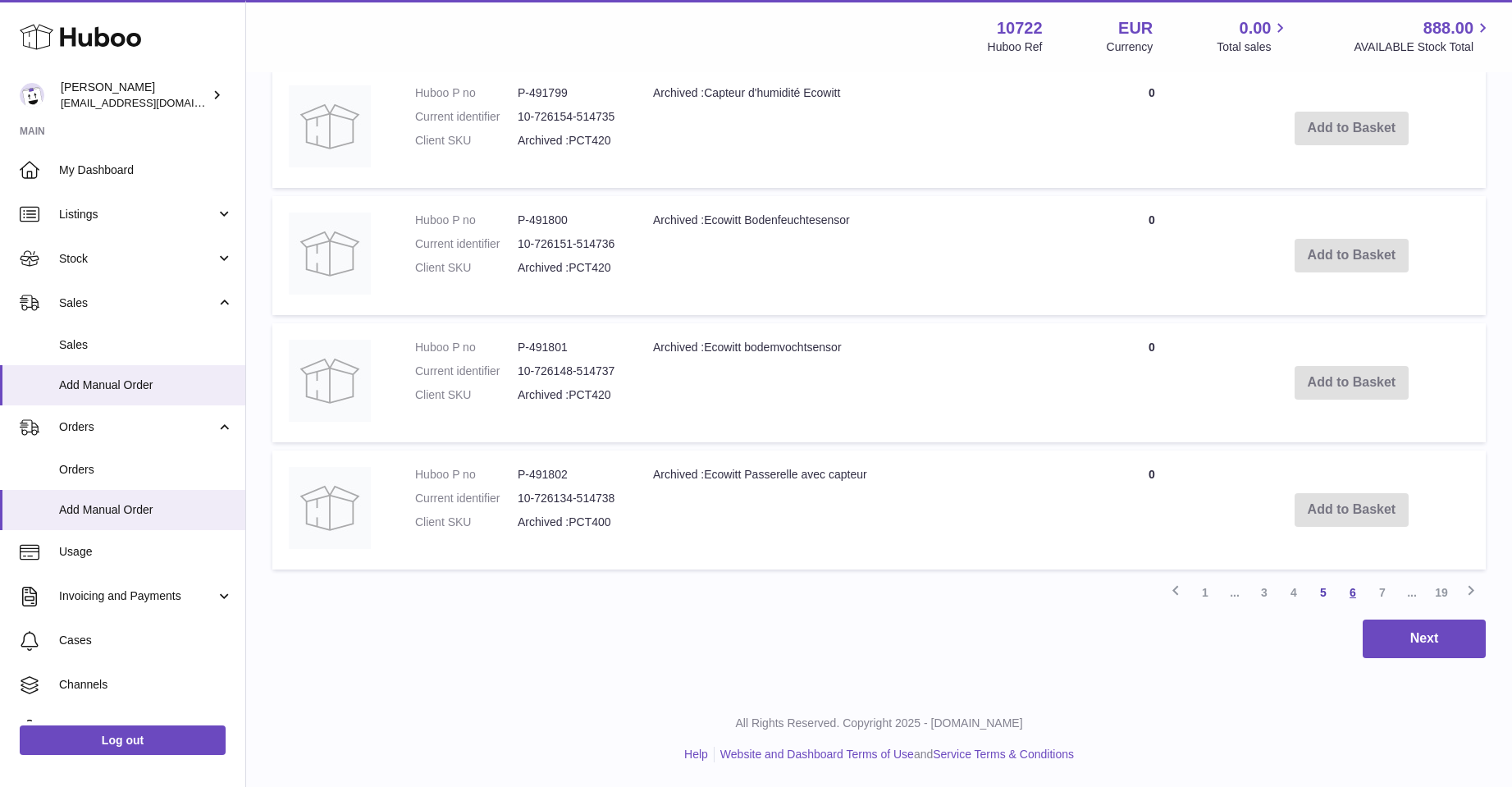
click at [1353, 591] on link "6" at bounding box center [1352, 592] width 30 height 30
click at [1468, 585] on icon at bounding box center [1471, 590] width 20 height 20
click at [1441, 591] on link "19" at bounding box center [1441, 592] width 30 height 30
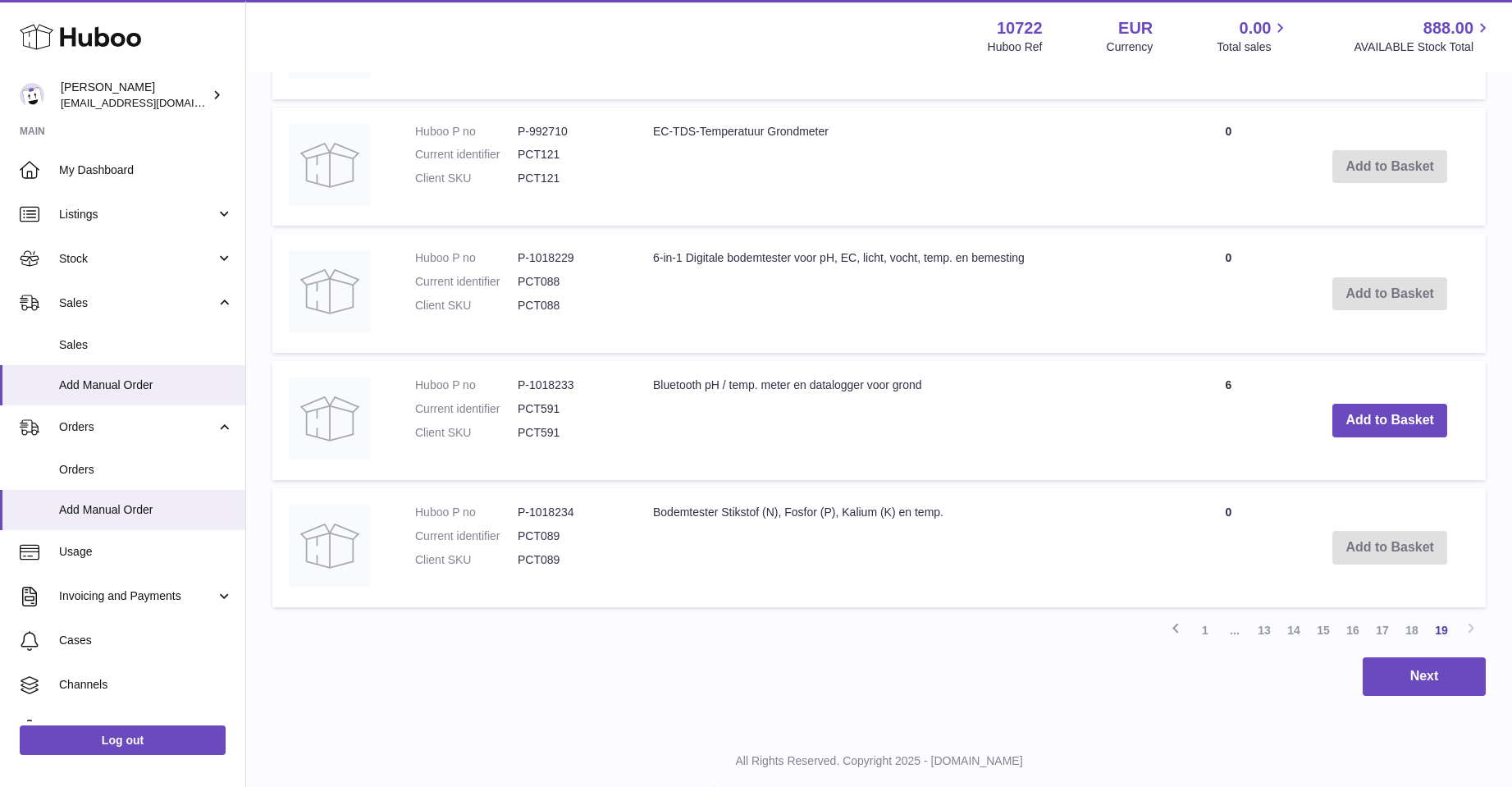
scroll to position [731, 0]
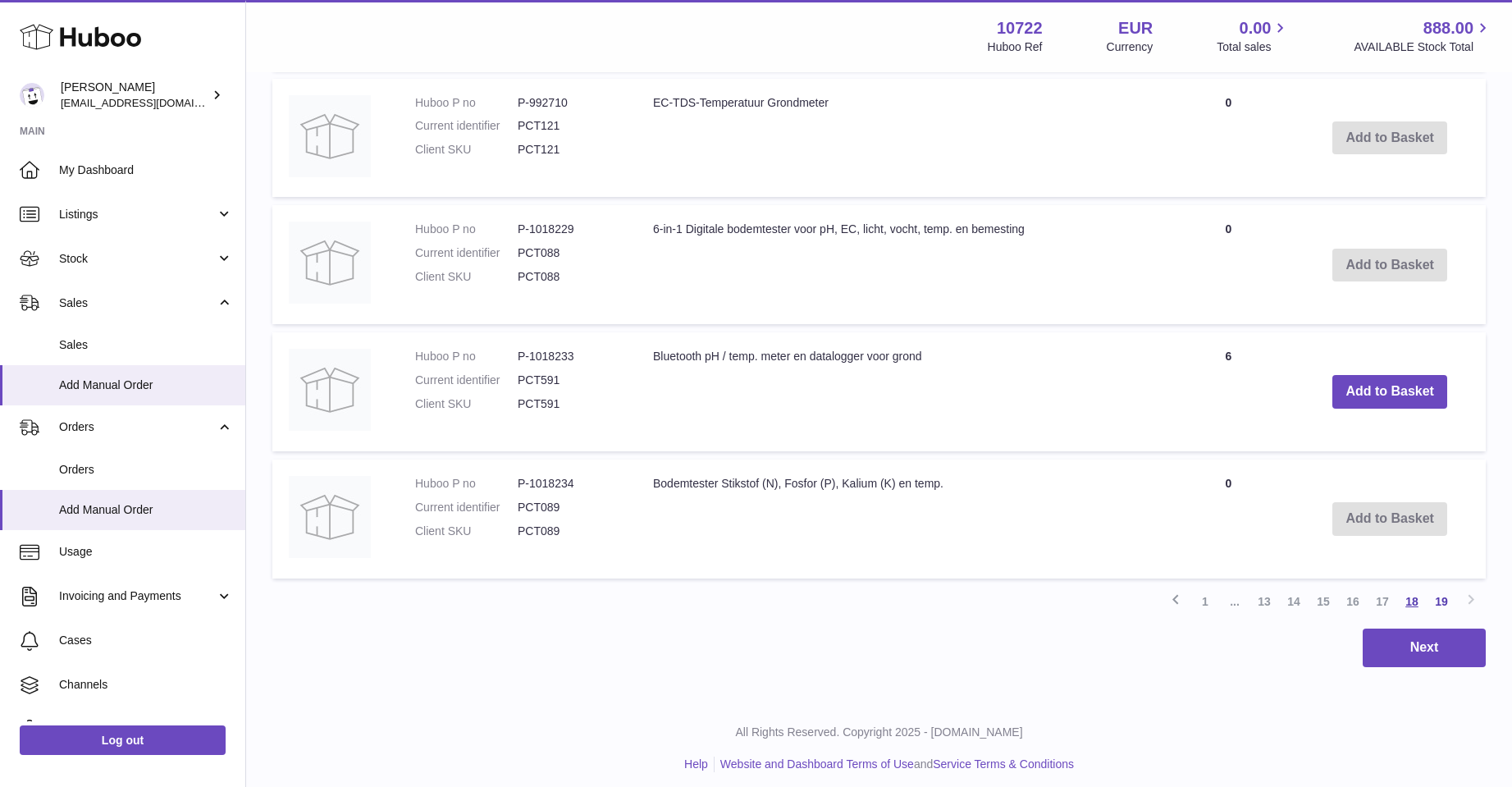
click at [1412, 596] on link "18" at bounding box center [1412, 601] width 30 height 30
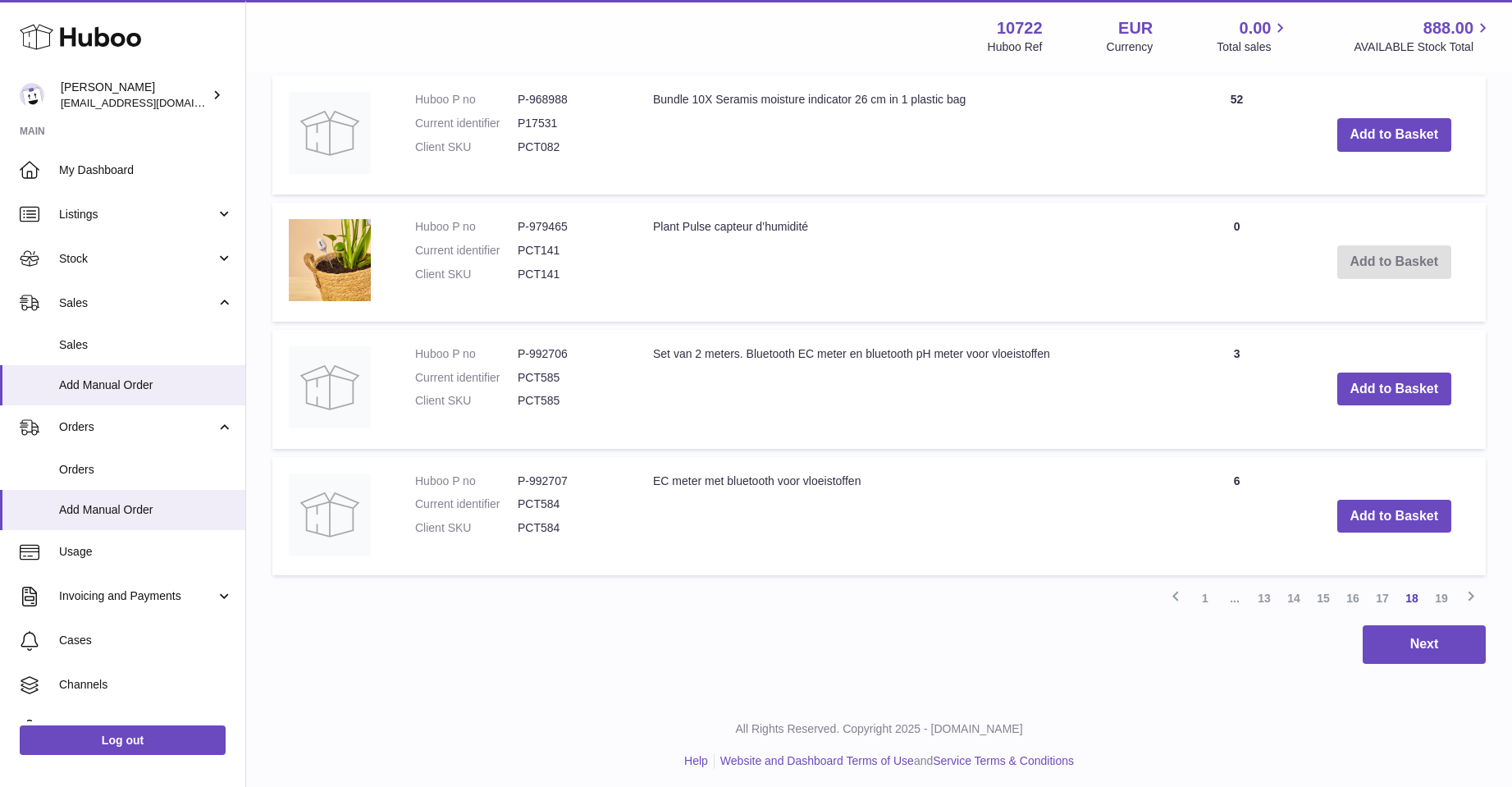
scroll to position [1249, 0]
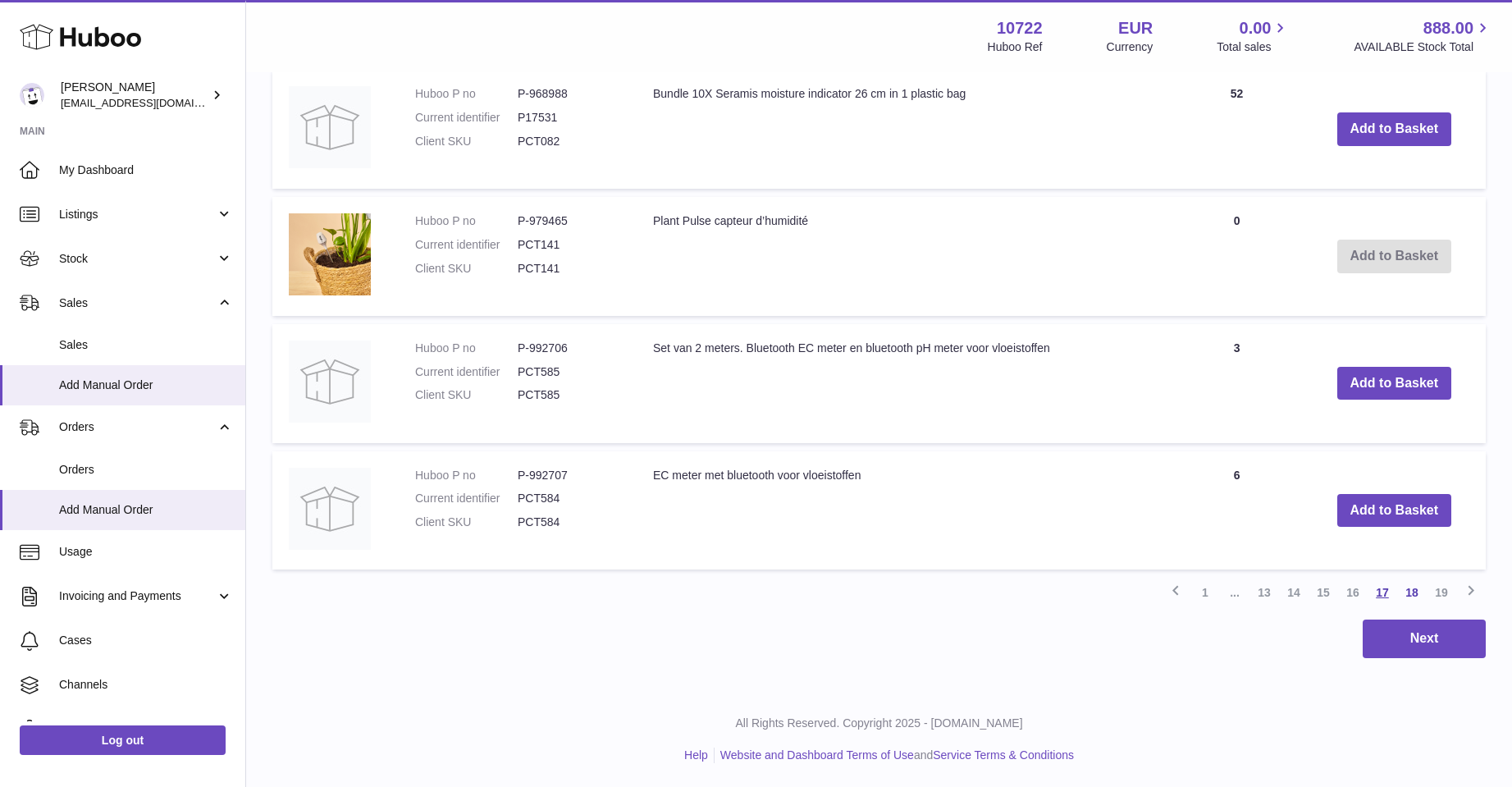
click at [1376, 589] on link "17" at bounding box center [1382, 592] width 30 height 30
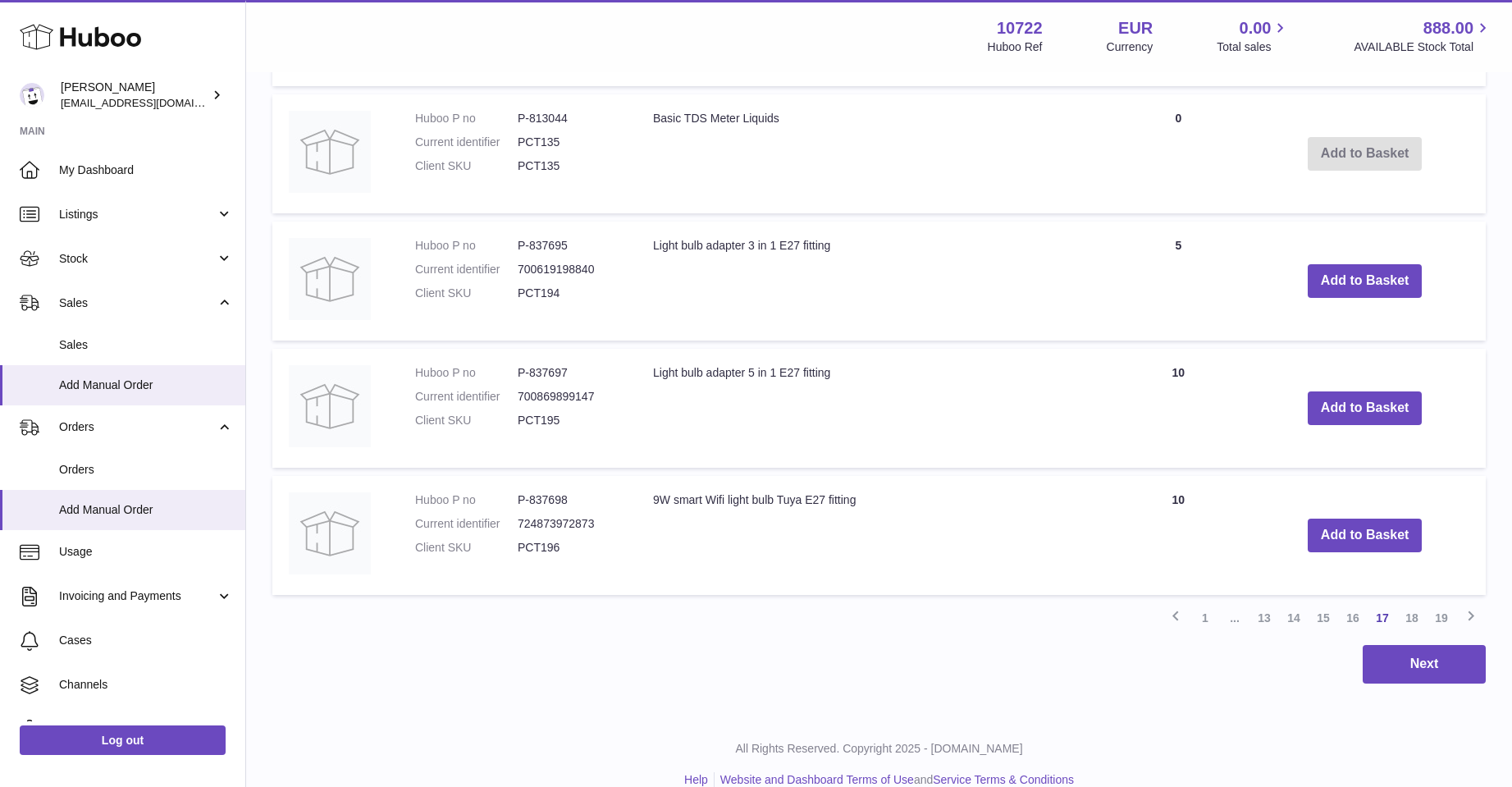
scroll to position [1249, 0]
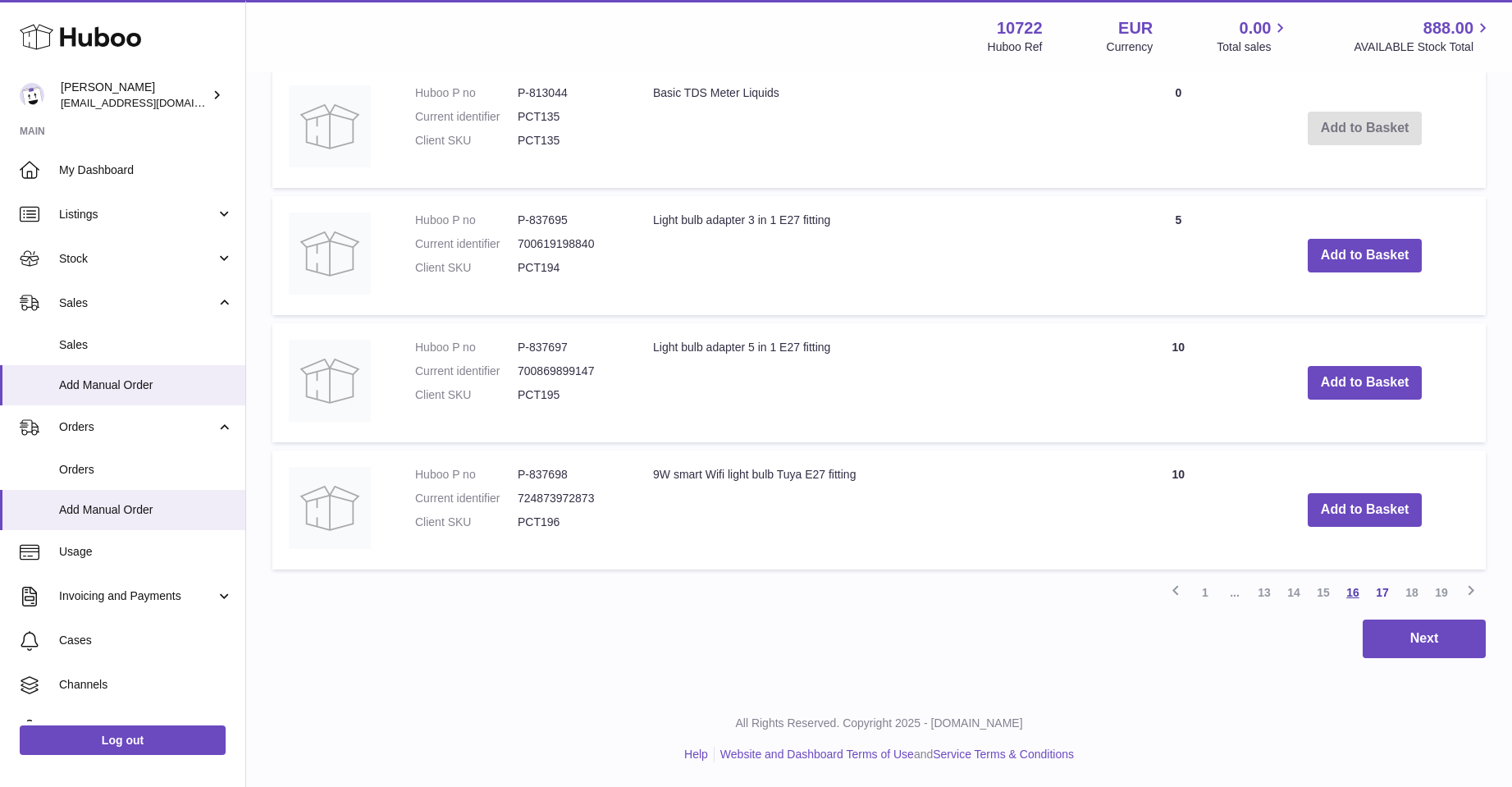
click at [1350, 587] on link "16" at bounding box center [1352, 592] width 30 height 30
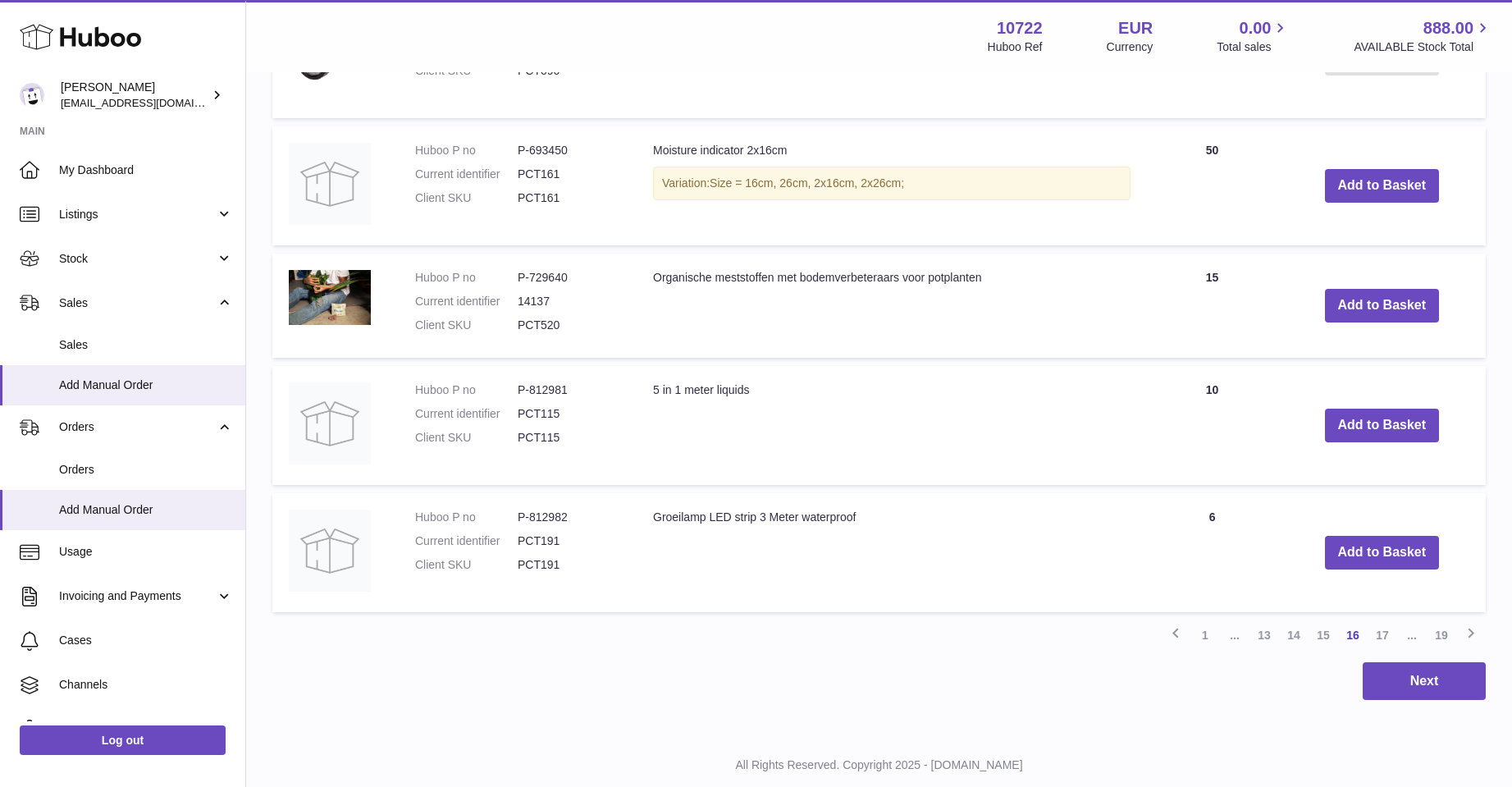
scroll to position [1314, 0]
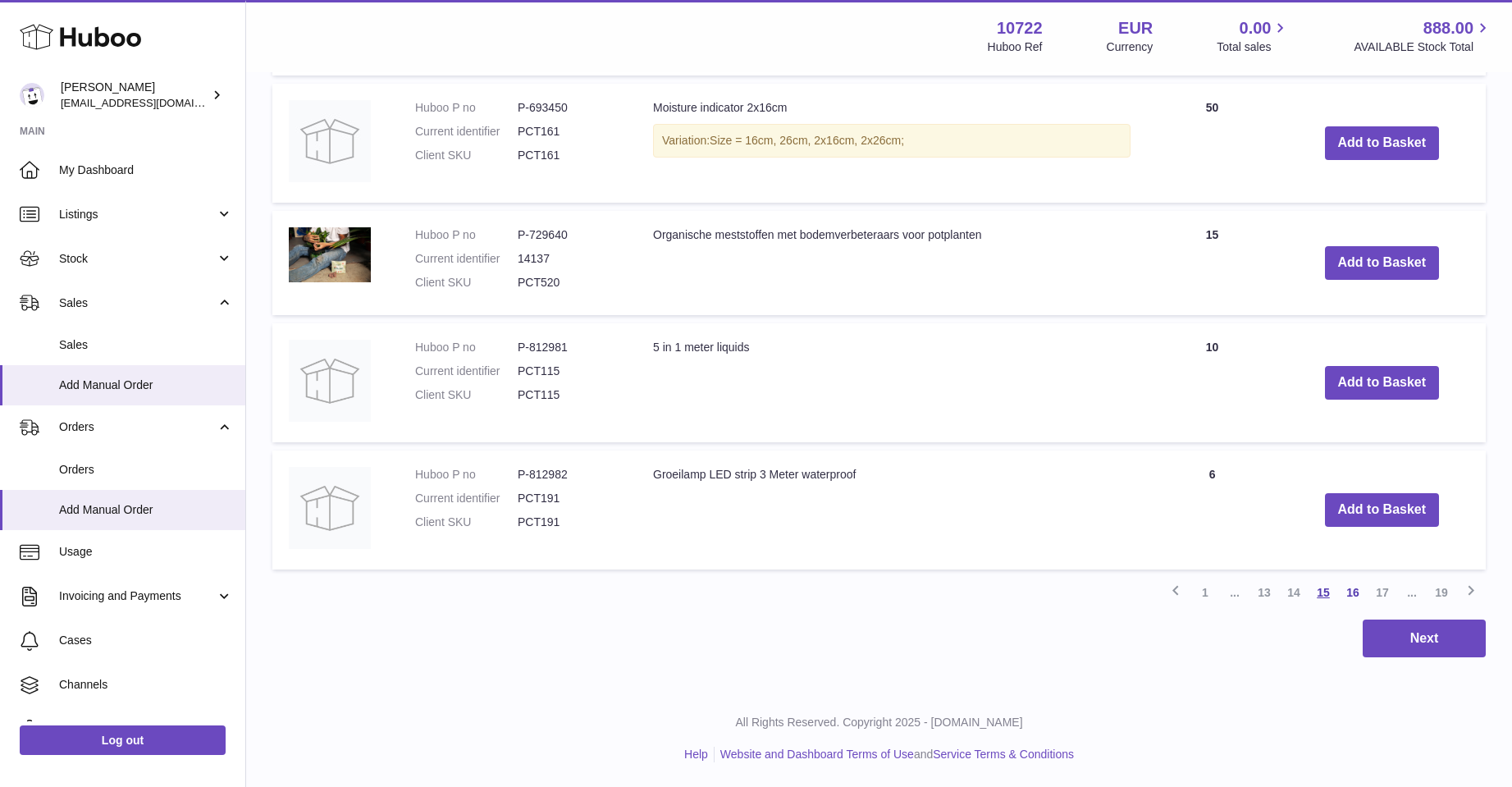
click at [1321, 590] on link "15" at bounding box center [1323, 592] width 30 height 30
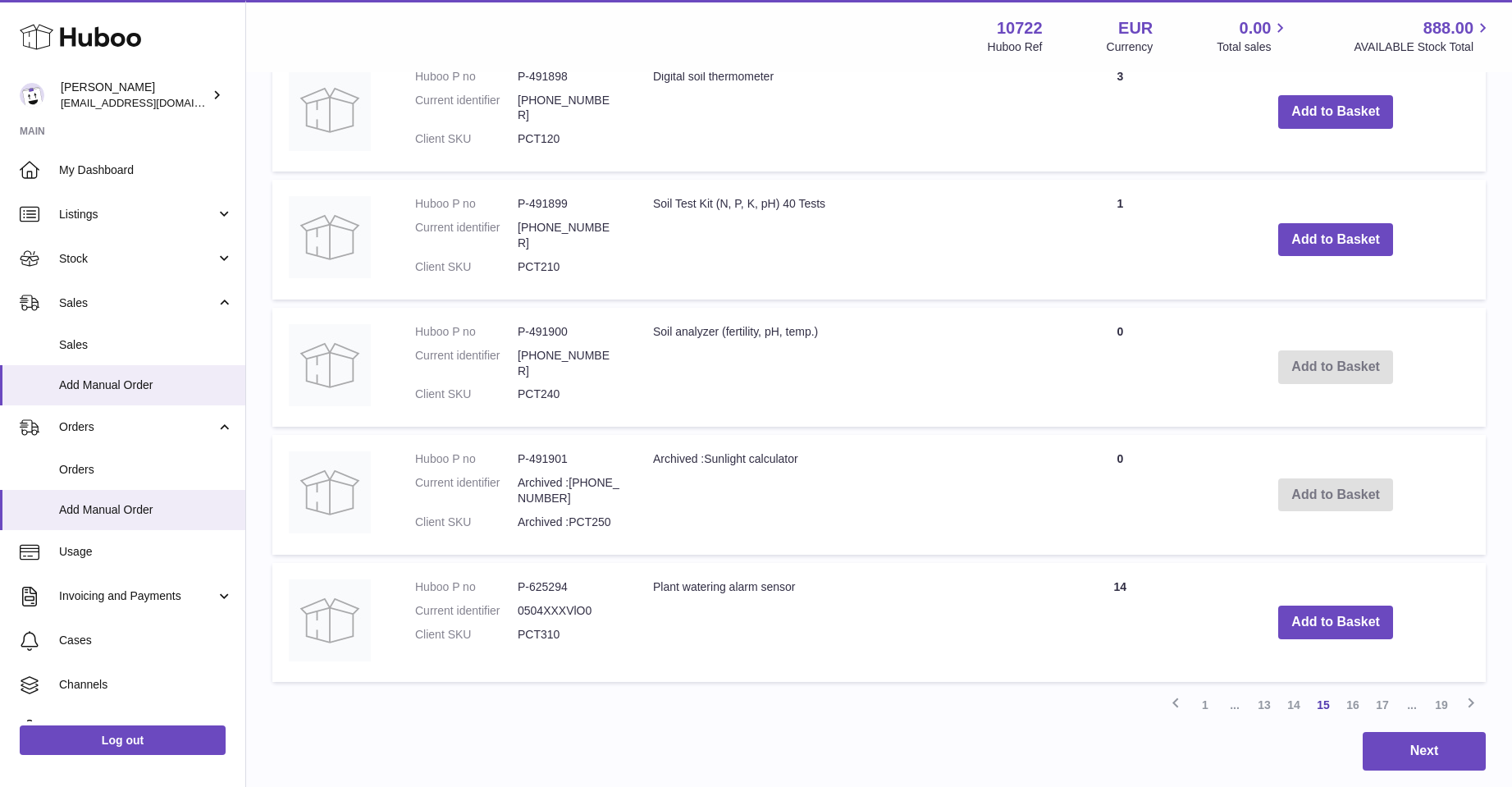
scroll to position [1223, 0]
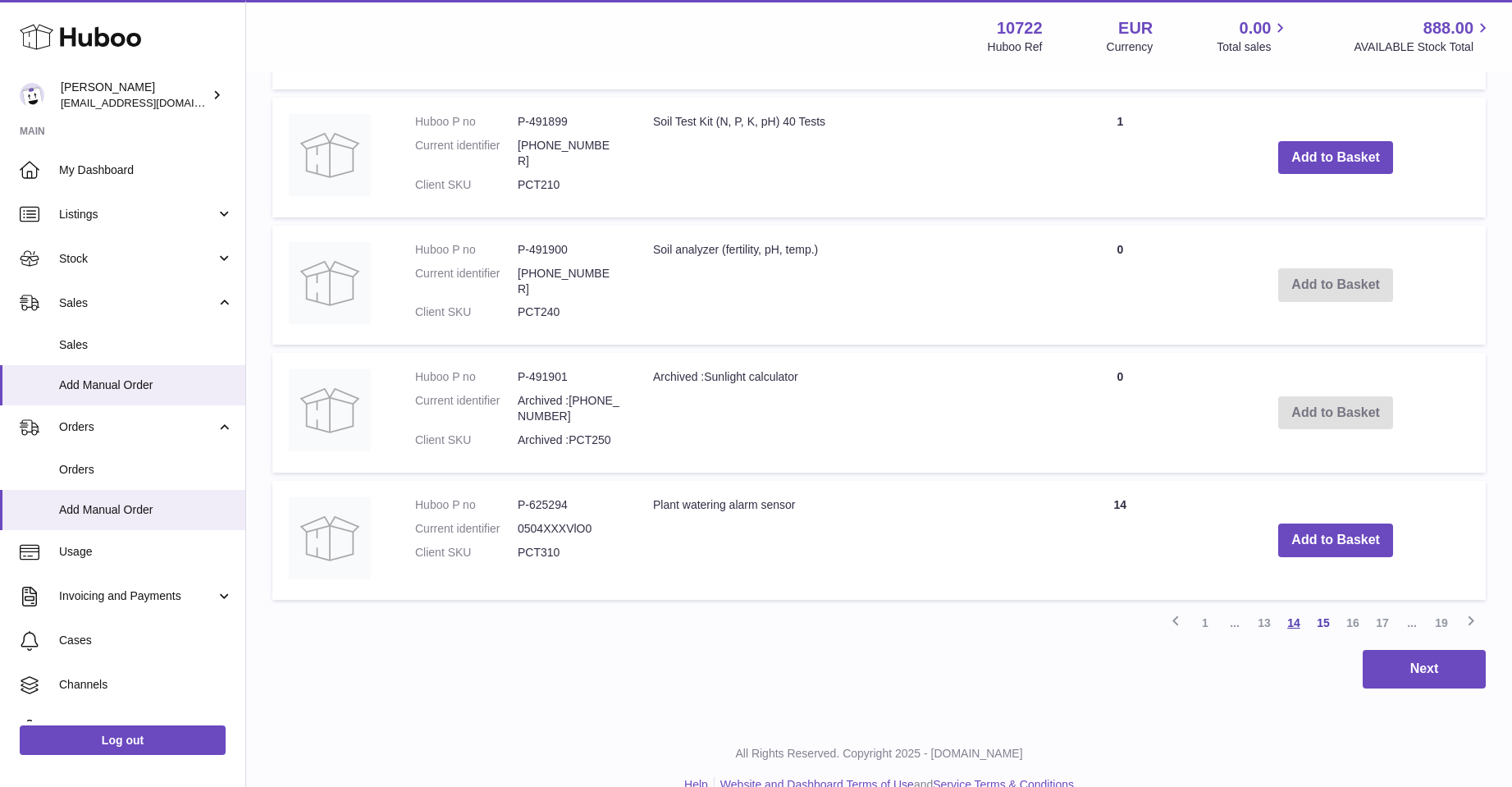
click at [1293, 614] on link "14" at bounding box center [1293, 623] width 30 height 30
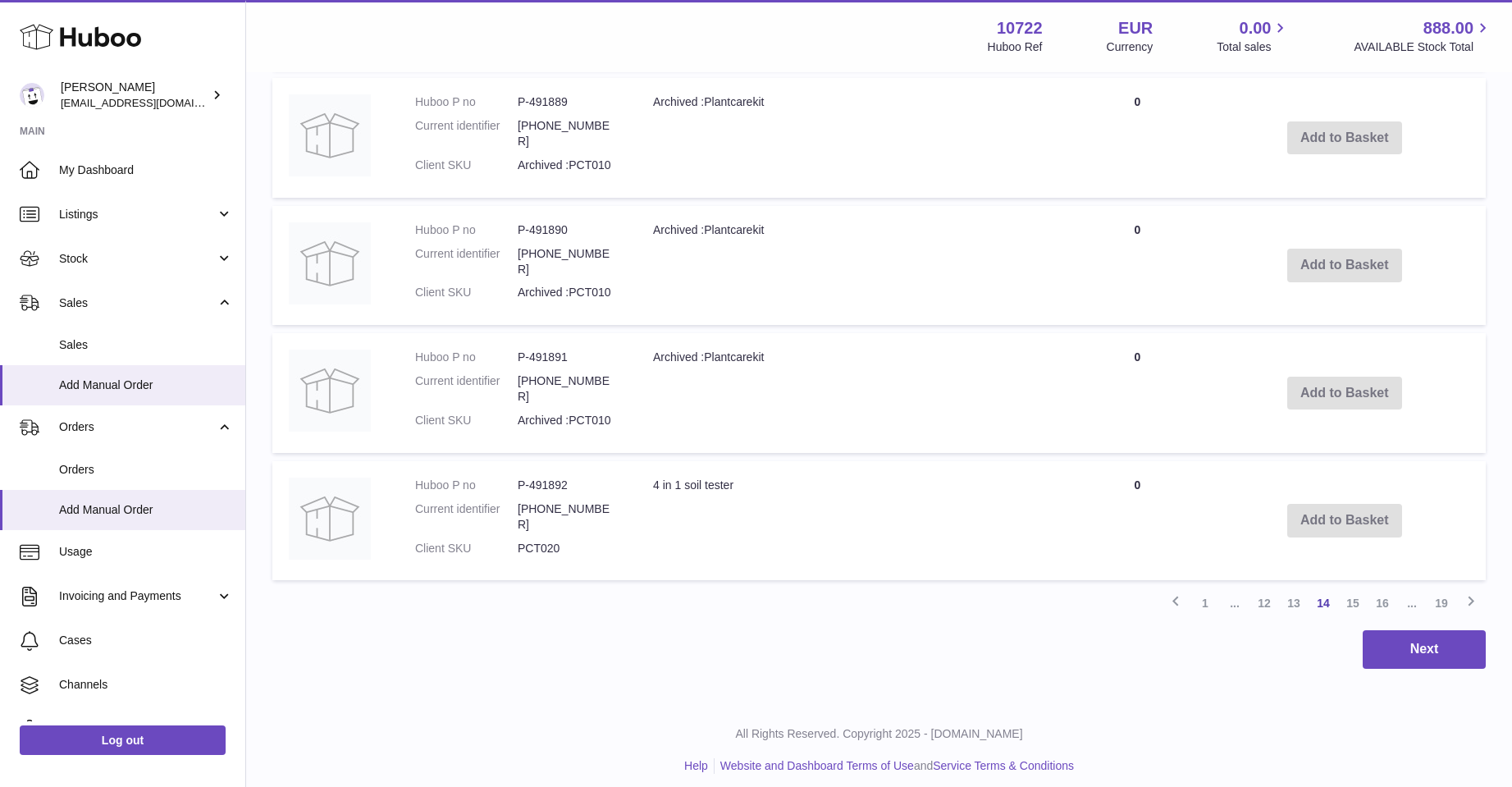
scroll to position [1249, 0]
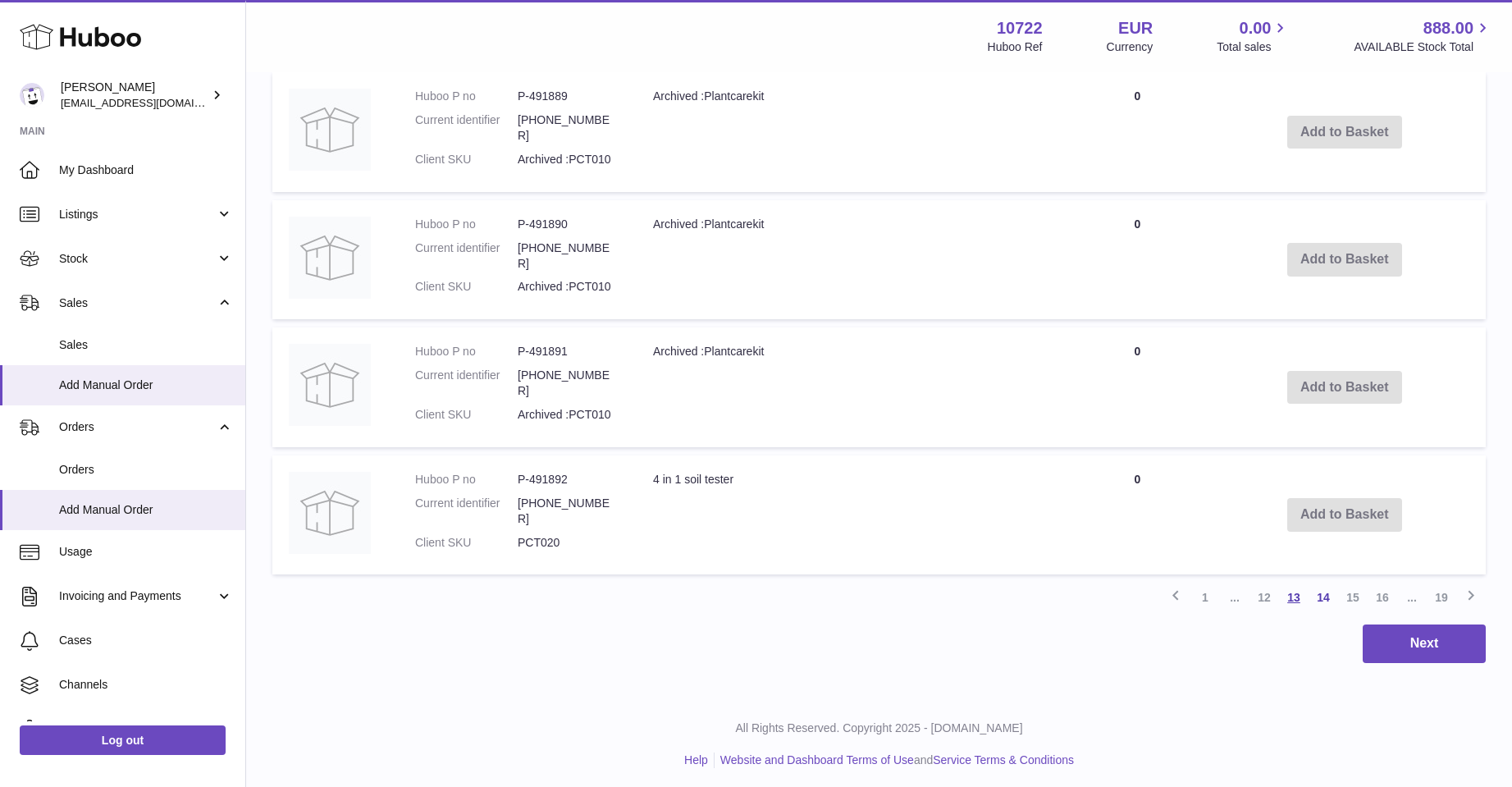
click at [1291, 587] on link "13" at bounding box center [1293, 598] width 30 height 30
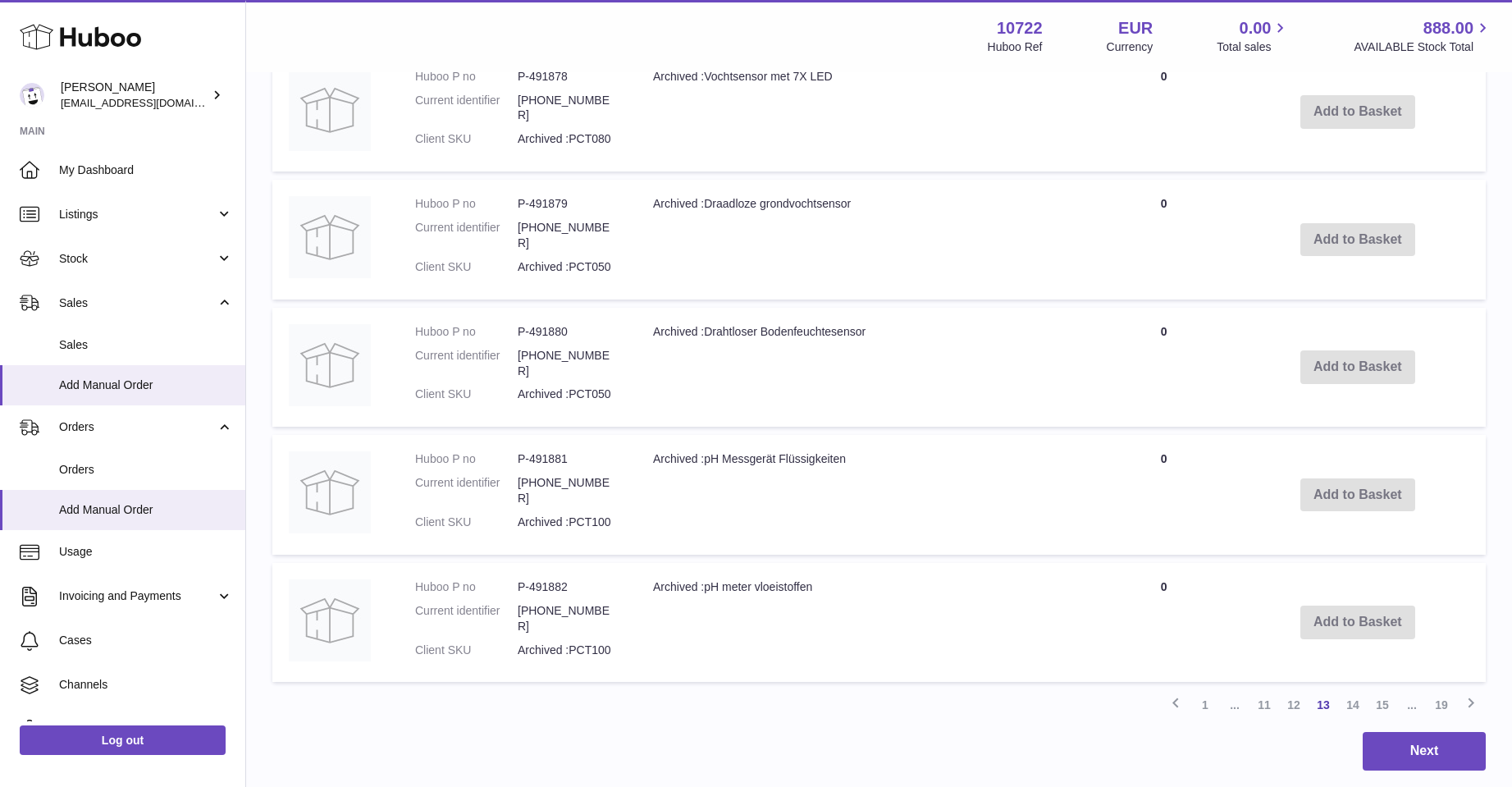
scroll to position [1223, 0]
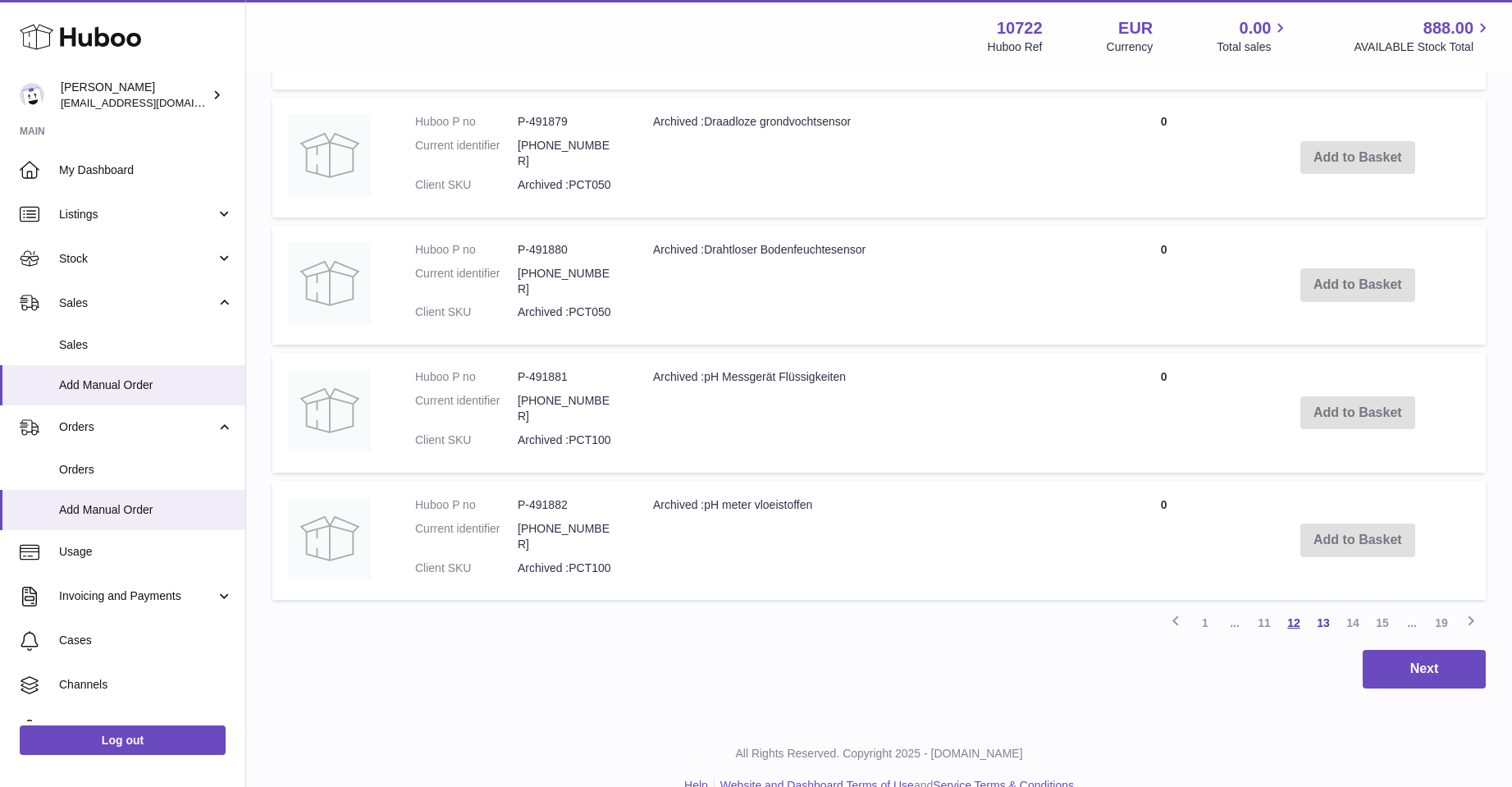
click at [1294, 616] on link "12" at bounding box center [1293, 623] width 30 height 30
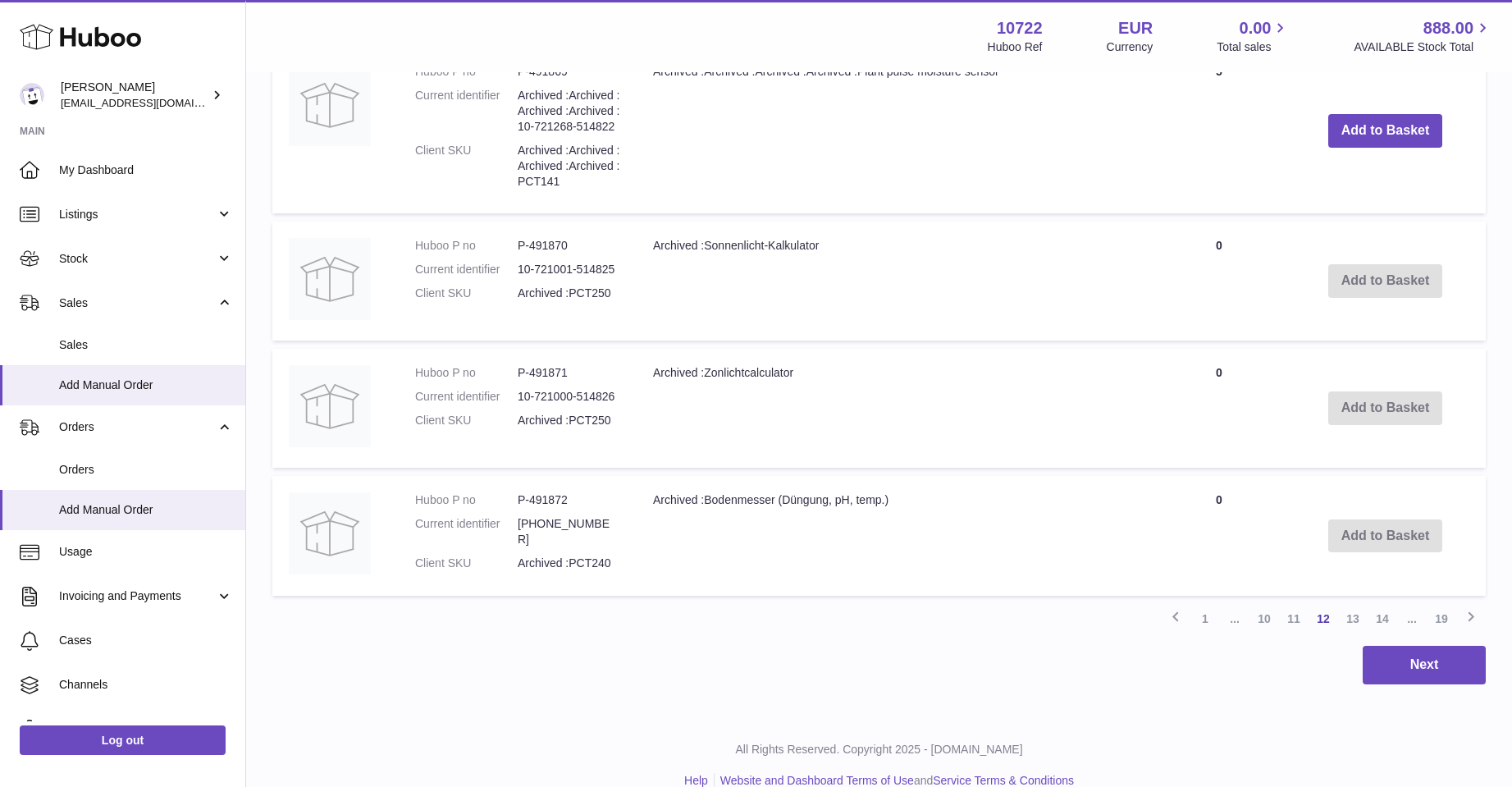
scroll to position [1297, 0]
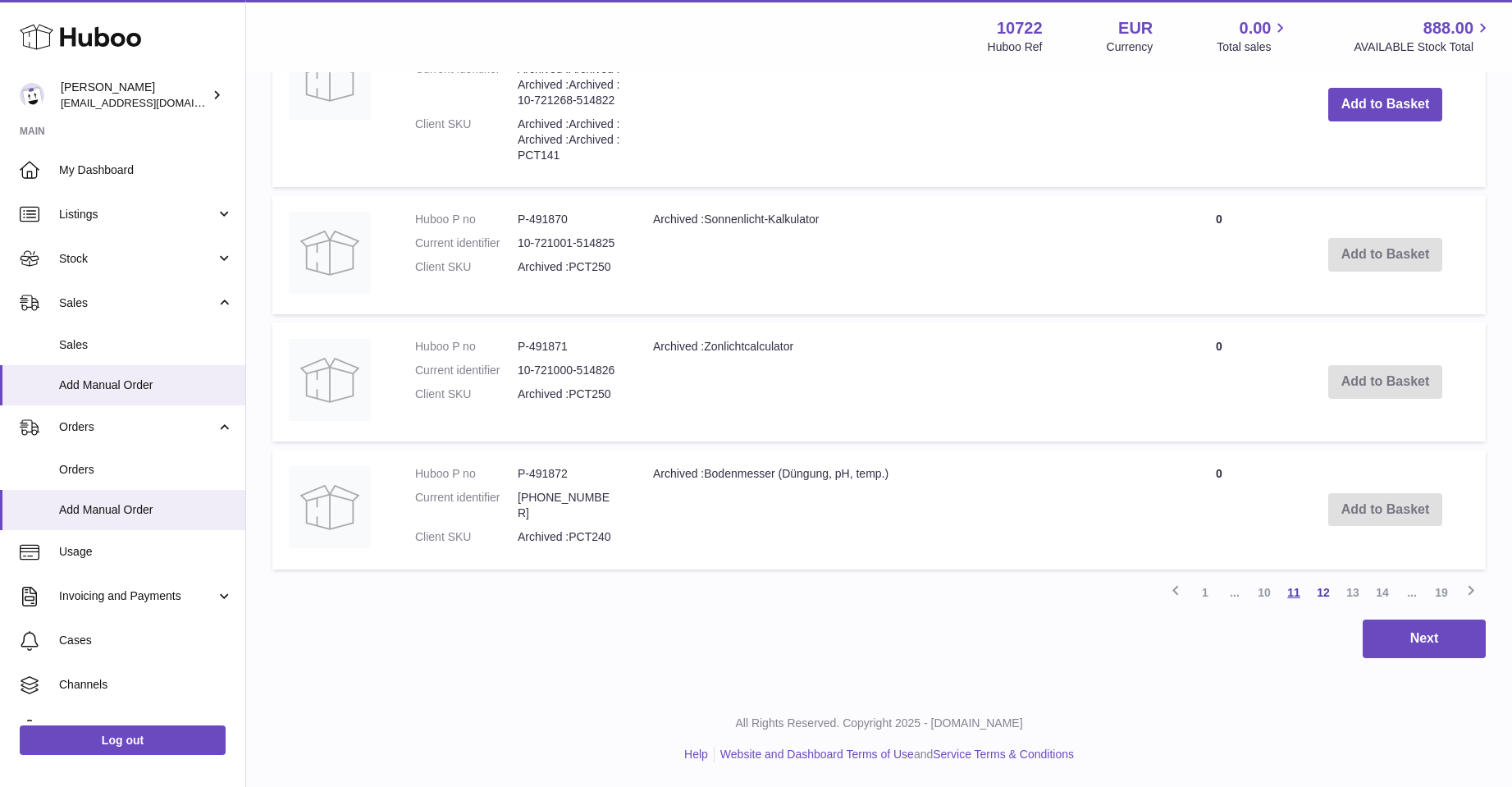
click at [1292, 588] on link "11" at bounding box center [1293, 592] width 30 height 30
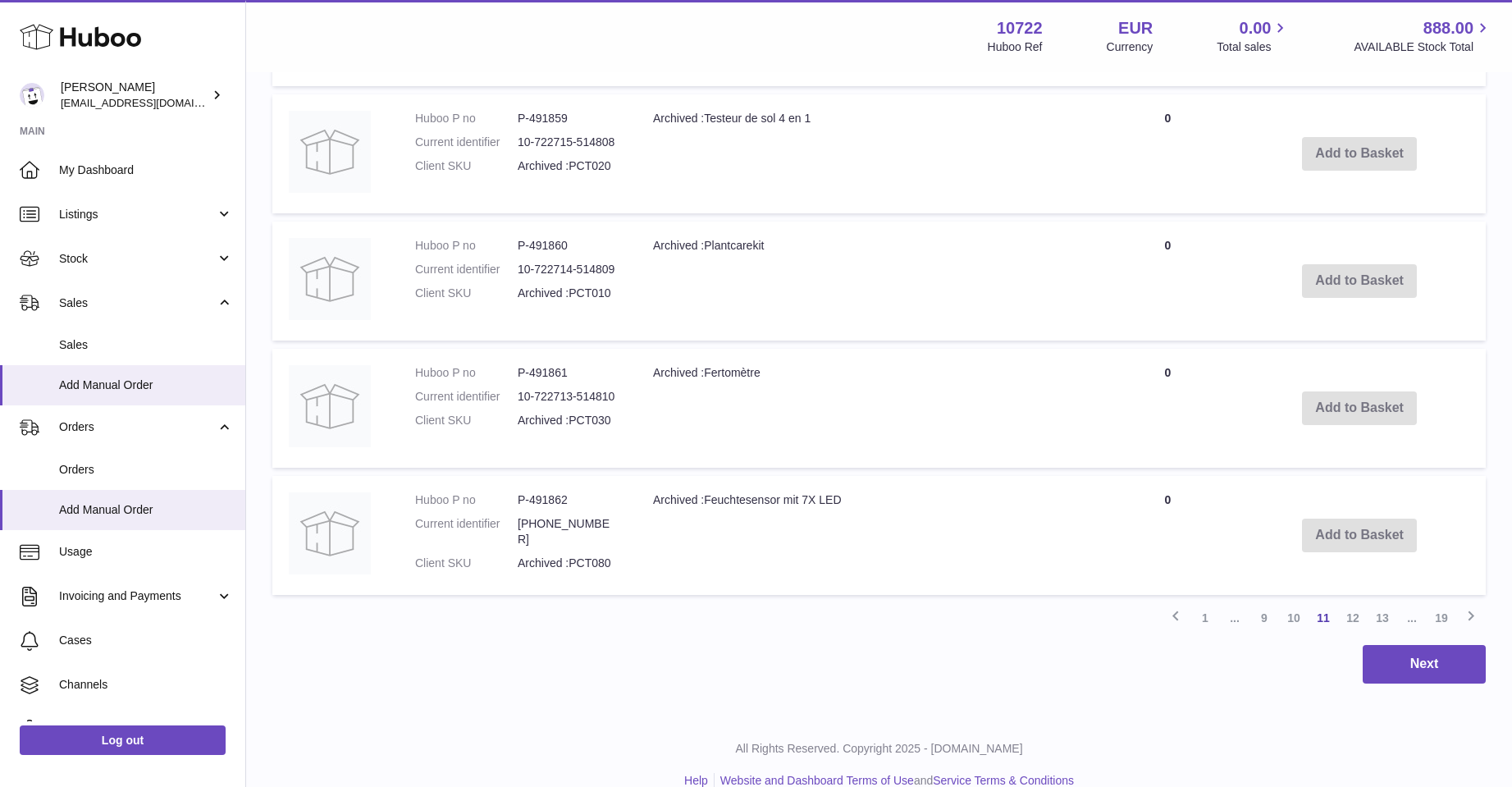
scroll to position [1249, 0]
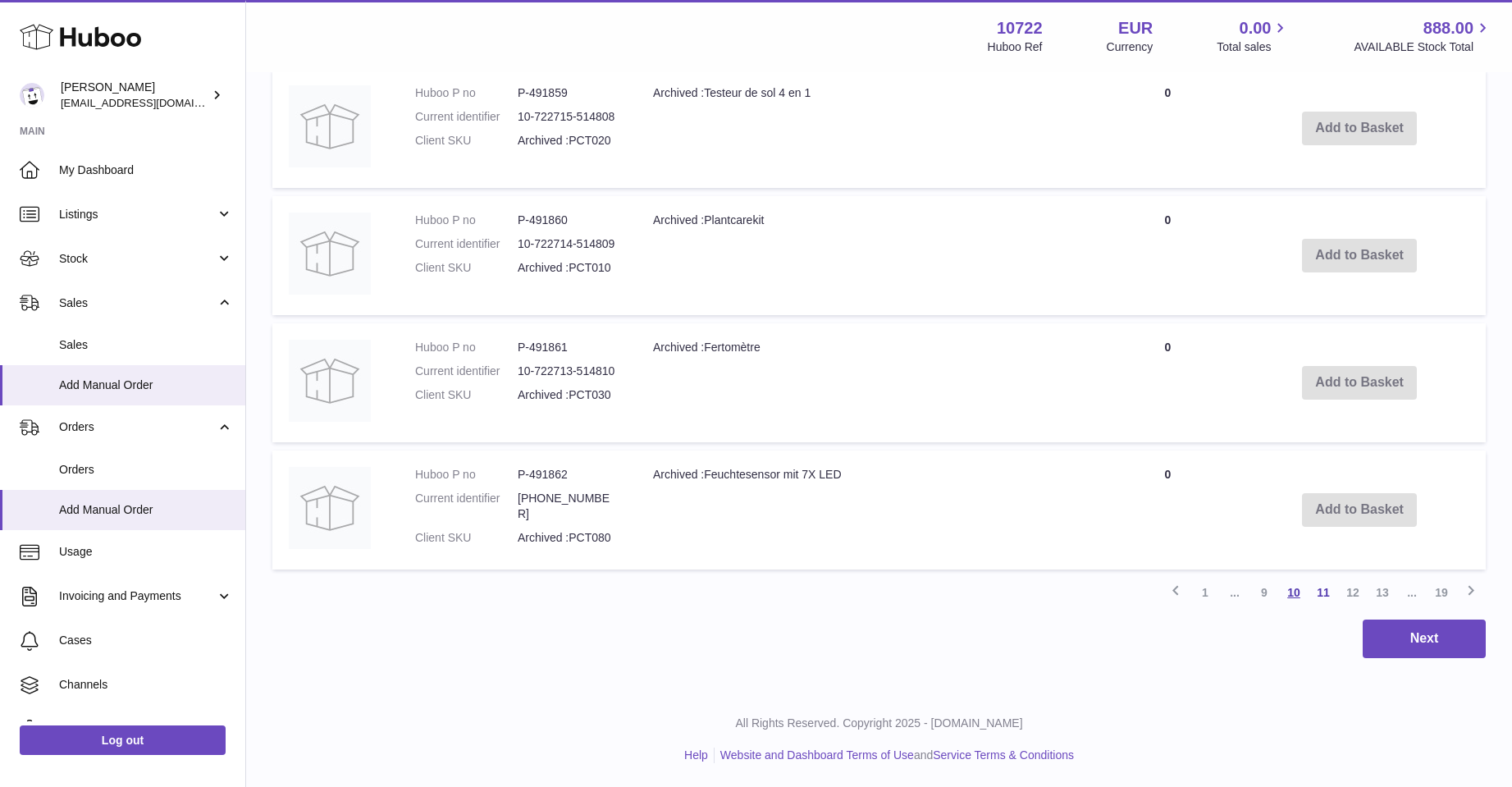
click at [1298, 589] on link "10" at bounding box center [1293, 592] width 30 height 30
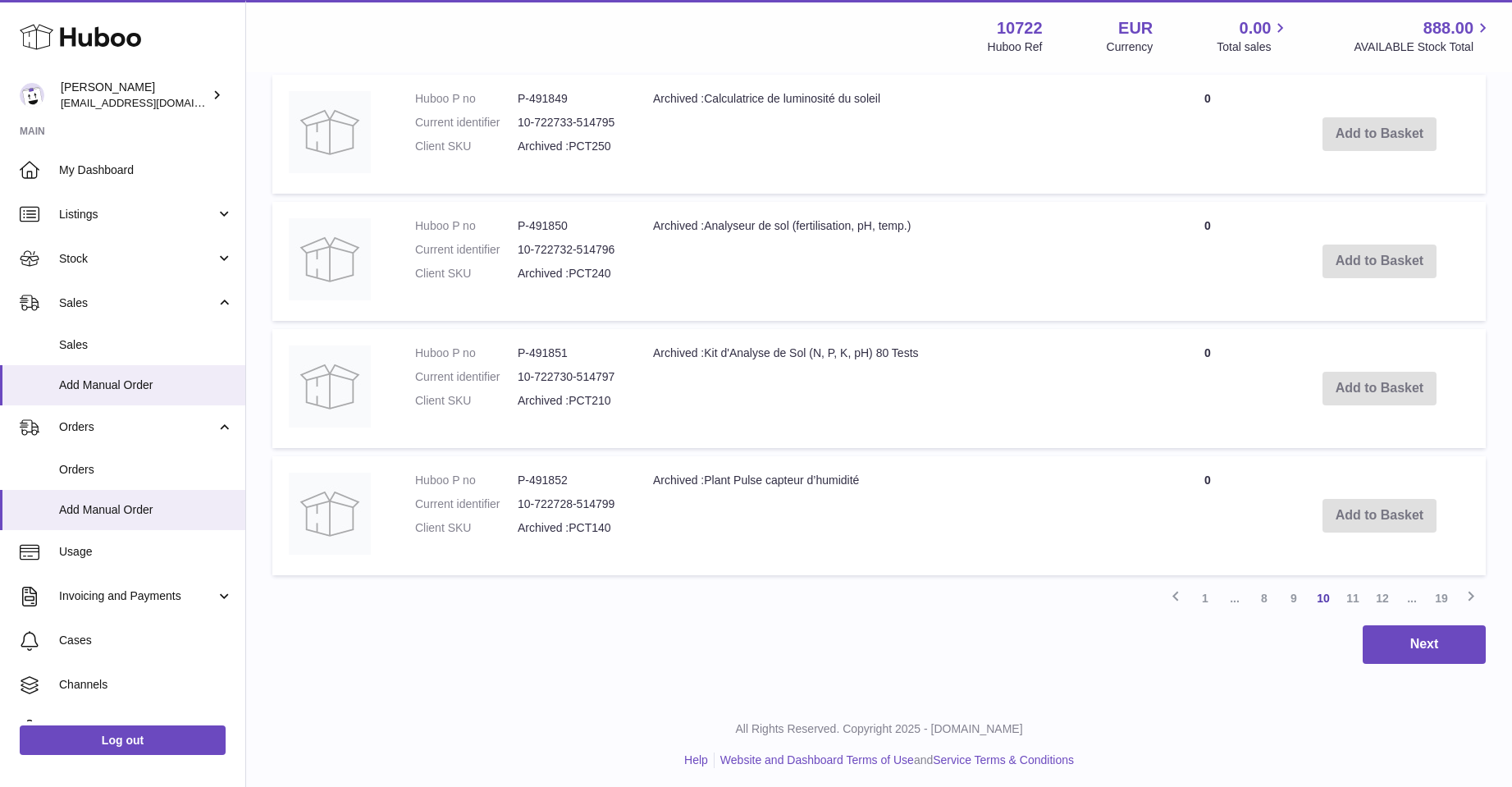
scroll to position [1249, 0]
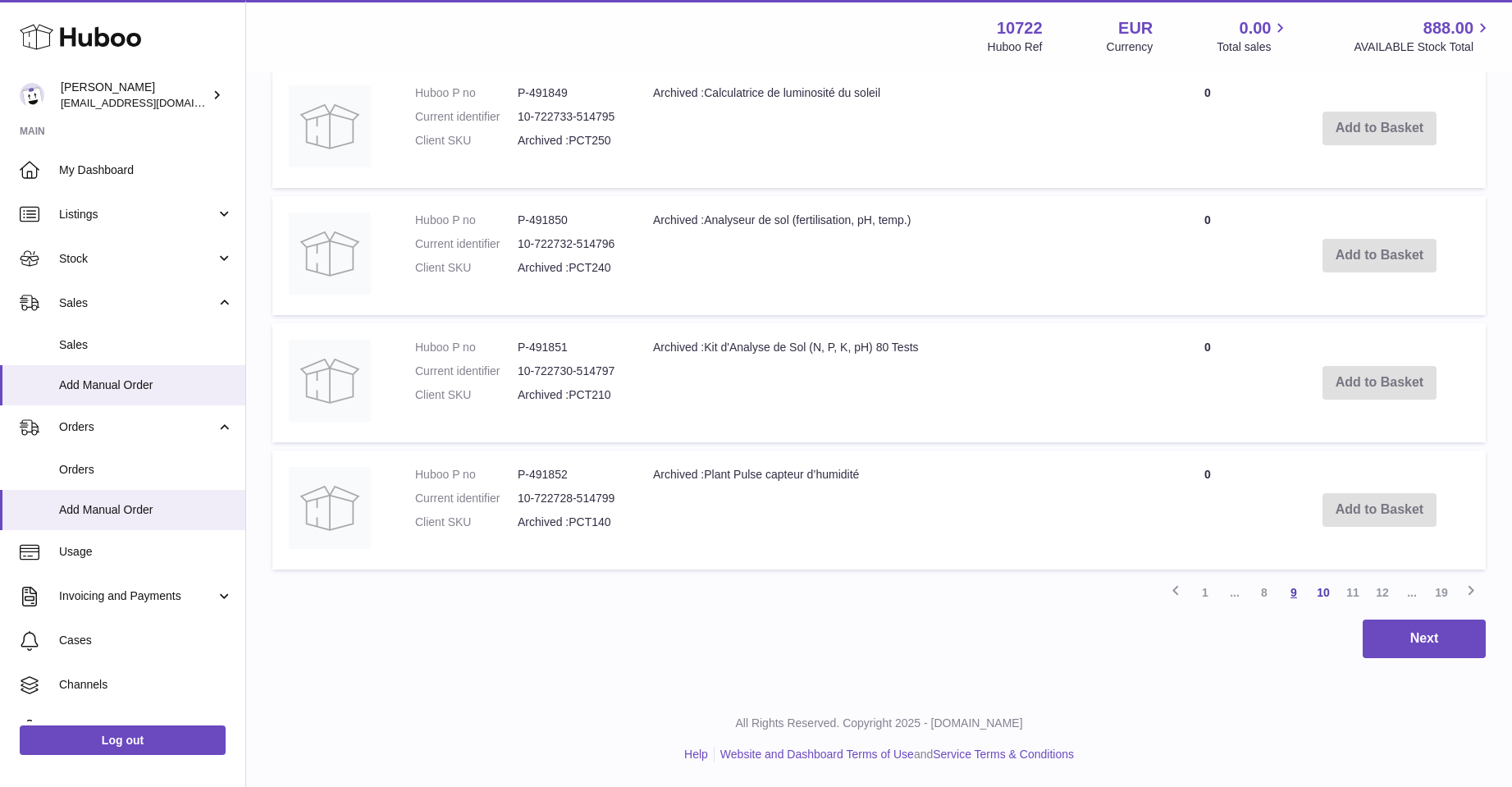
click at [1290, 587] on link "9" at bounding box center [1293, 592] width 30 height 30
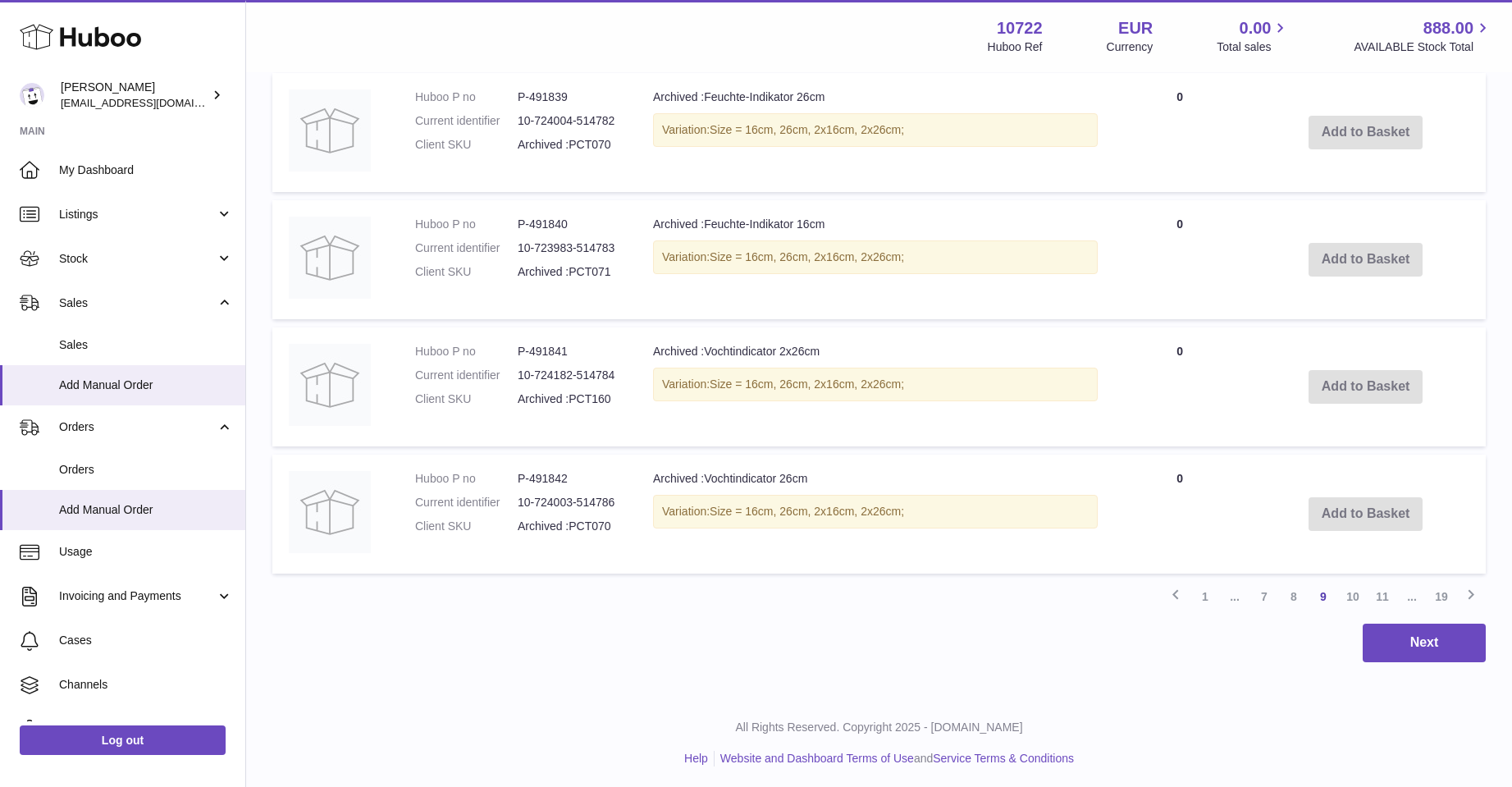
scroll to position [1249, 0]
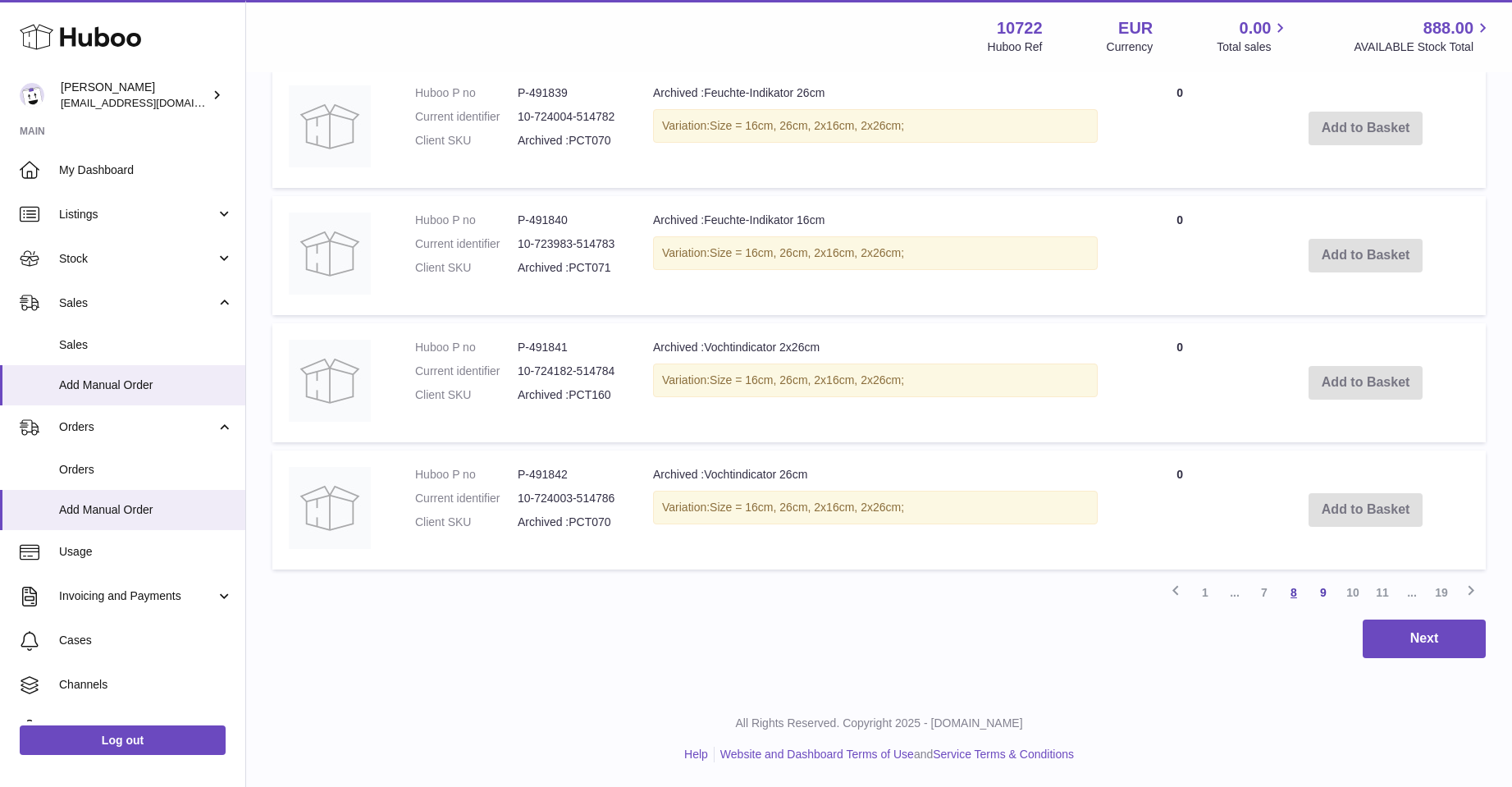
click at [1291, 589] on link "8" at bounding box center [1293, 592] width 30 height 30
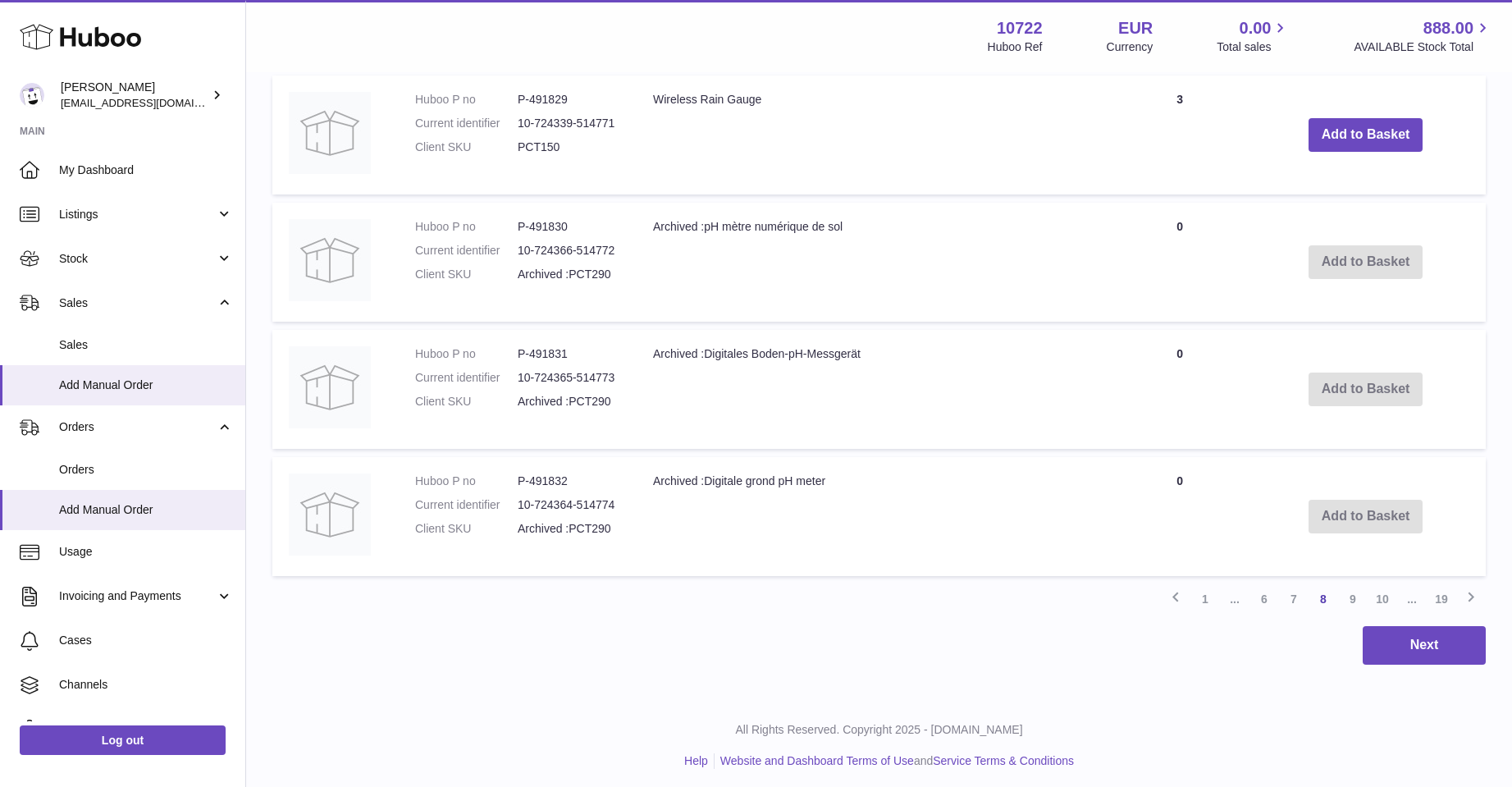
scroll to position [1249, 0]
